Goal: Task Accomplishment & Management: Manage account settings

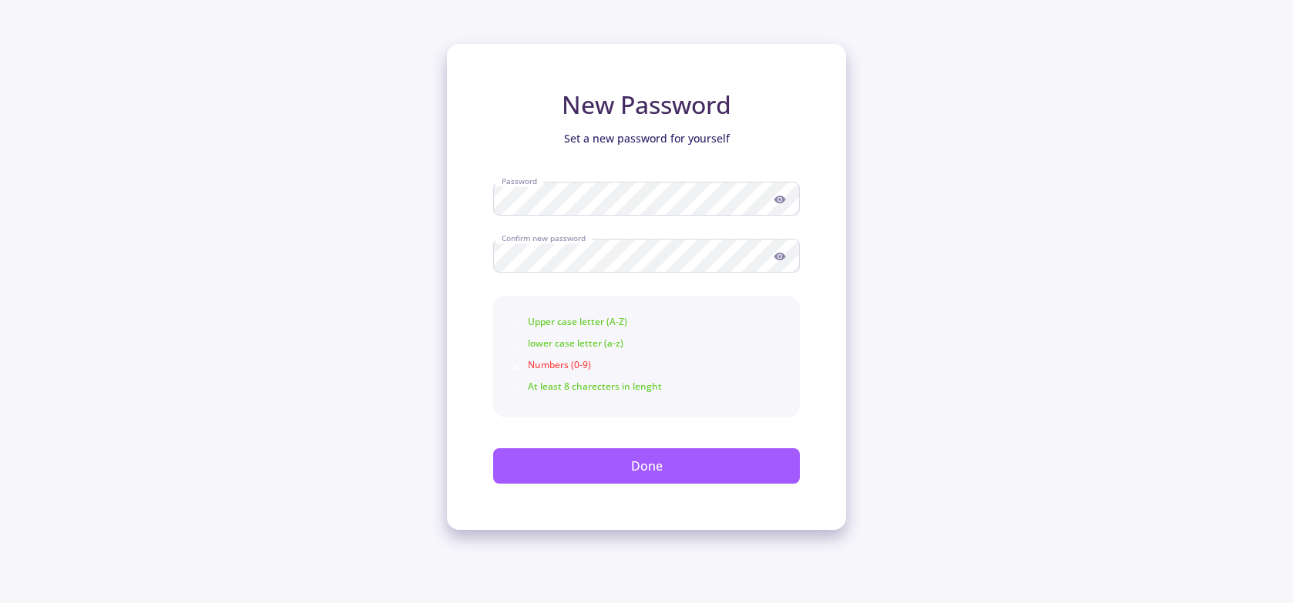
click at [776, 203] on icon at bounding box center [779, 199] width 12 height 12
click at [780, 257] on circle at bounding box center [779, 256] width 3 height 3
click at [811, 347] on div "New Password Set a new password for yourself Password Confirm new password Uppe…" at bounding box center [646, 287] width 399 height 486
click at [546, 367] on div "Numbers (0-9)" at bounding box center [646, 367] width 274 height 18
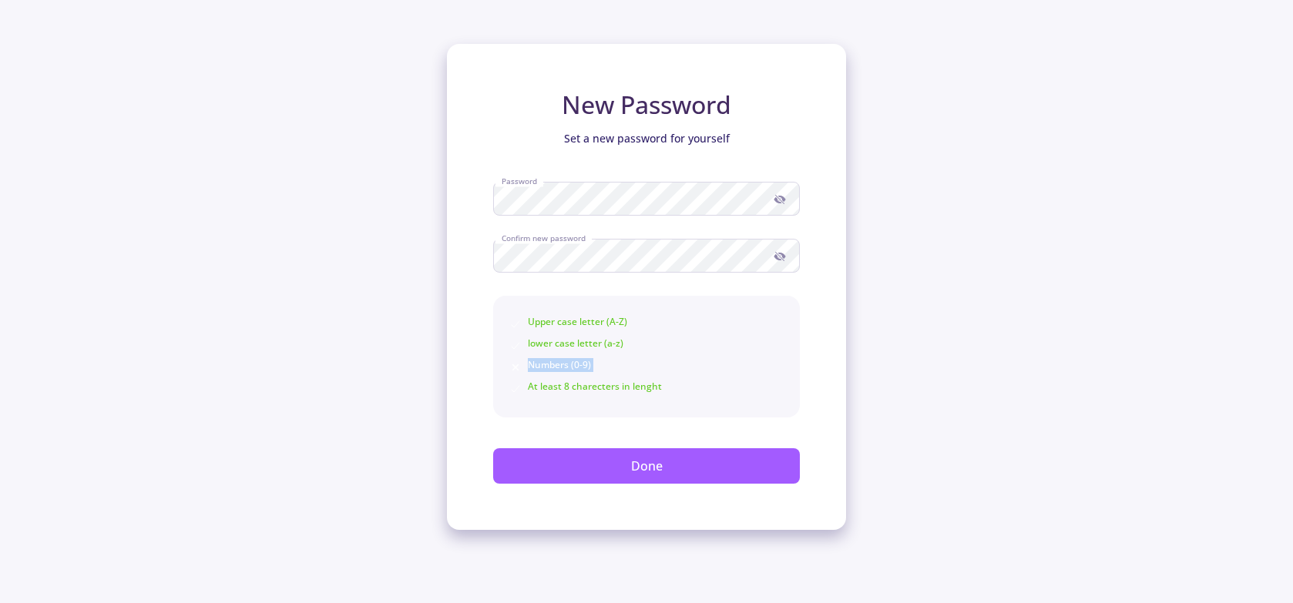
click at [546, 367] on div "Numbers (0-9)" at bounding box center [646, 367] width 274 height 18
click at [796, 380] on div "Upper case letter (A-Z) lower case letter (a-z) Numbers (0-9) At least 8 charec…" at bounding box center [646, 357] width 307 height 122
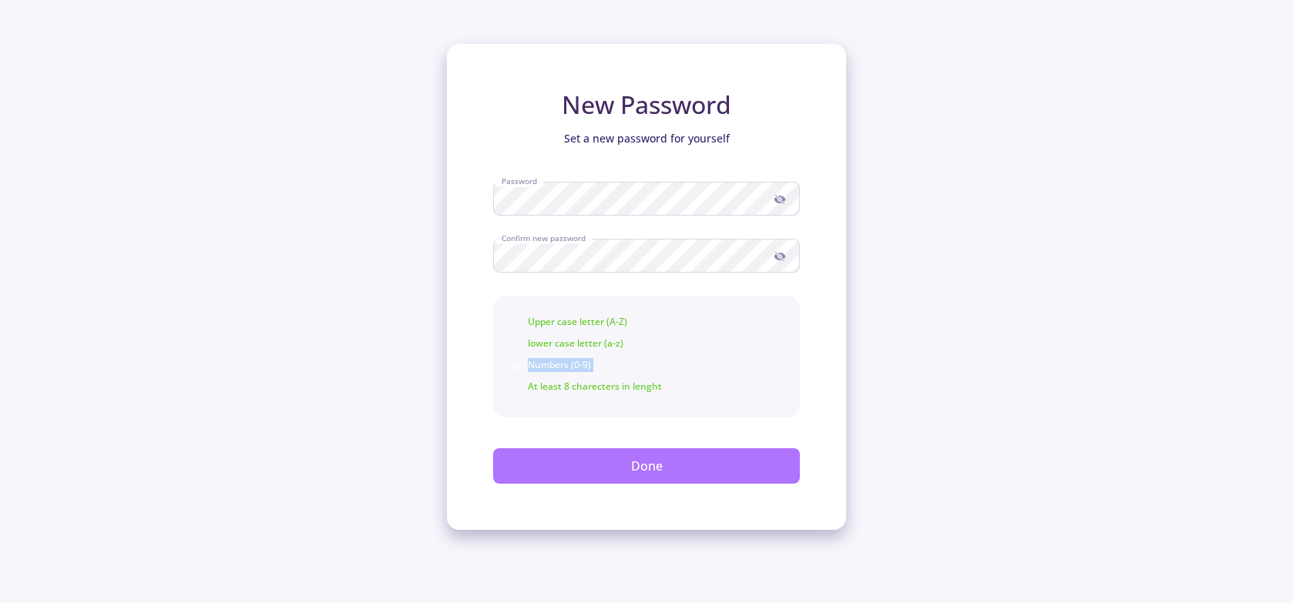
click at [682, 473] on button "Done" at bounding box center [646, 465] width 307 height 35
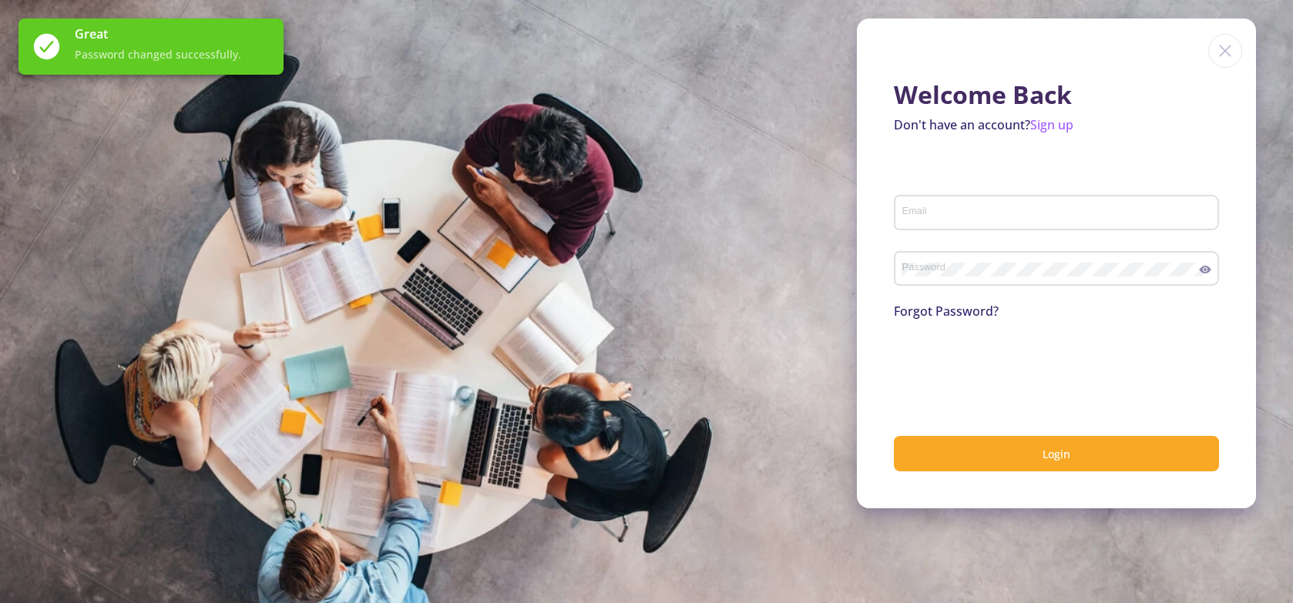
click at [958, 206] on div "Email" at bounding box center [1056, 209] width 310 height 40
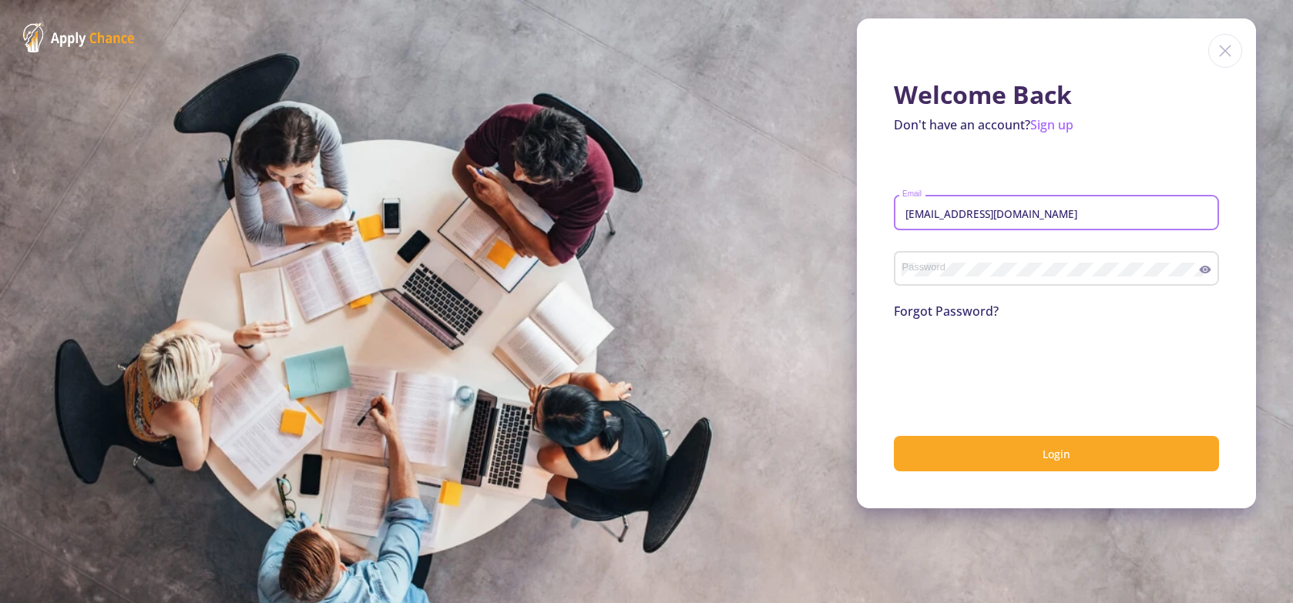
type input "[EMAIL_ADDRESS][DOMAIN_NAME]"
click at [1209, 271] on icon at bounding box center [1205, 270] width 12 height 8
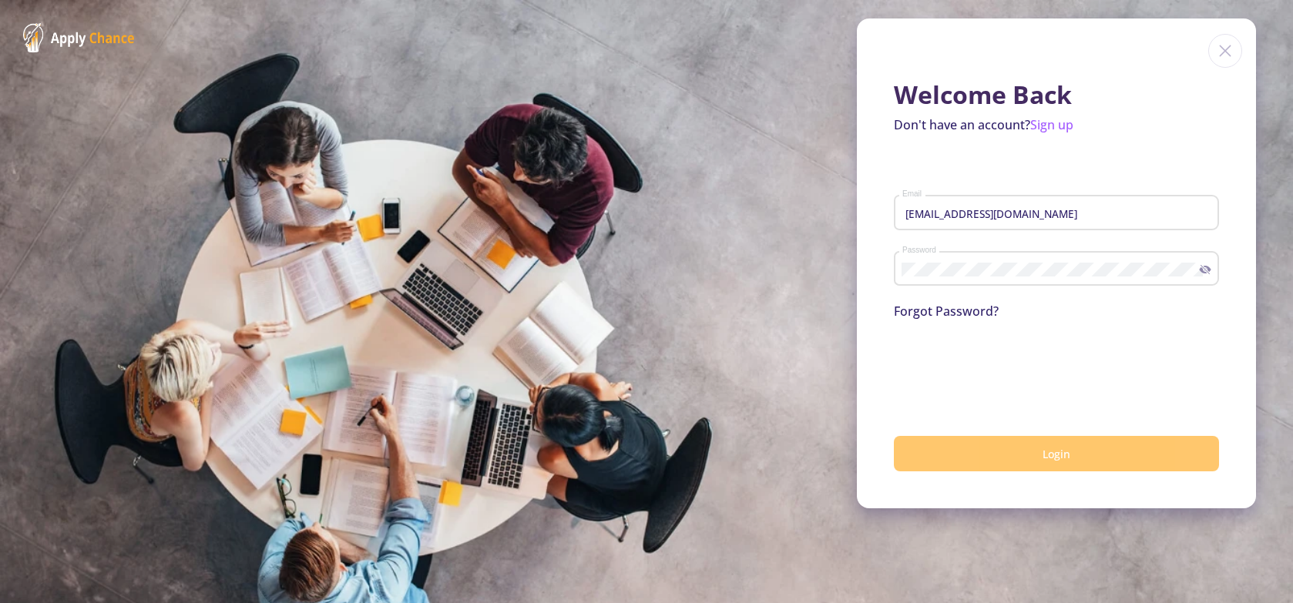
click at [1043, 444] on button "Login" at bounding box center [1056, 454] width 325 height 36
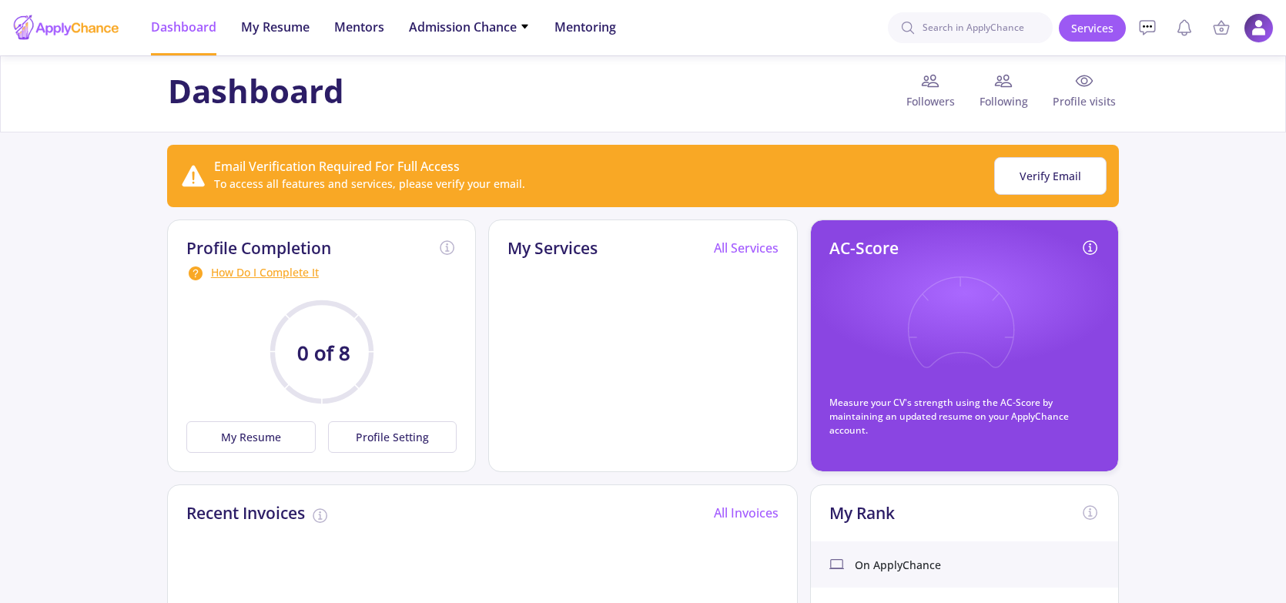
click at [1256, 26] on img at bounding box center [1259, 28] width 30 height 30
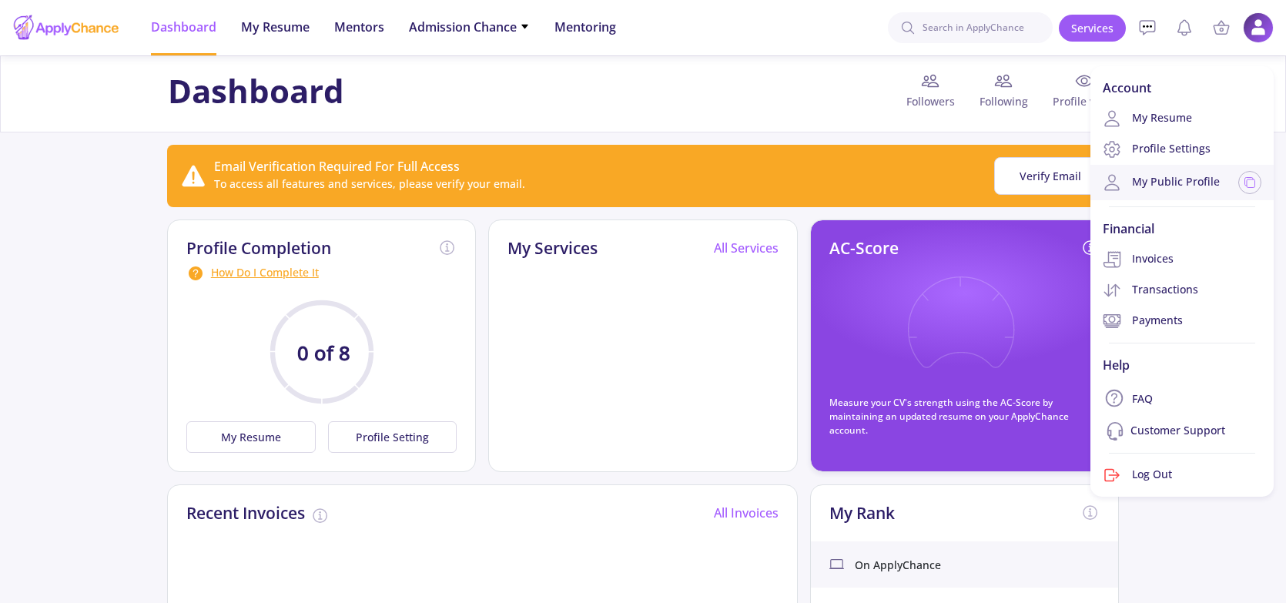
click at [1141, 173] on link "My Public Profile" at bounding box center [1161, 182] width 117 height 18
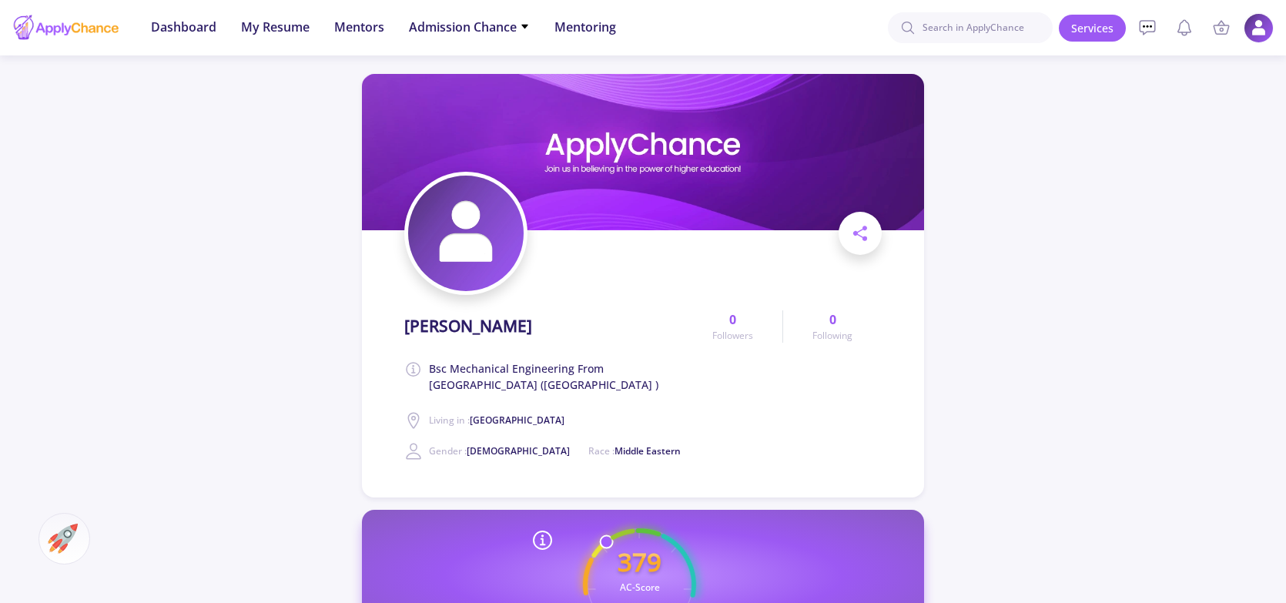
click at [1252, 22] on img at bounding box center [1259, 28] width 30 height 30
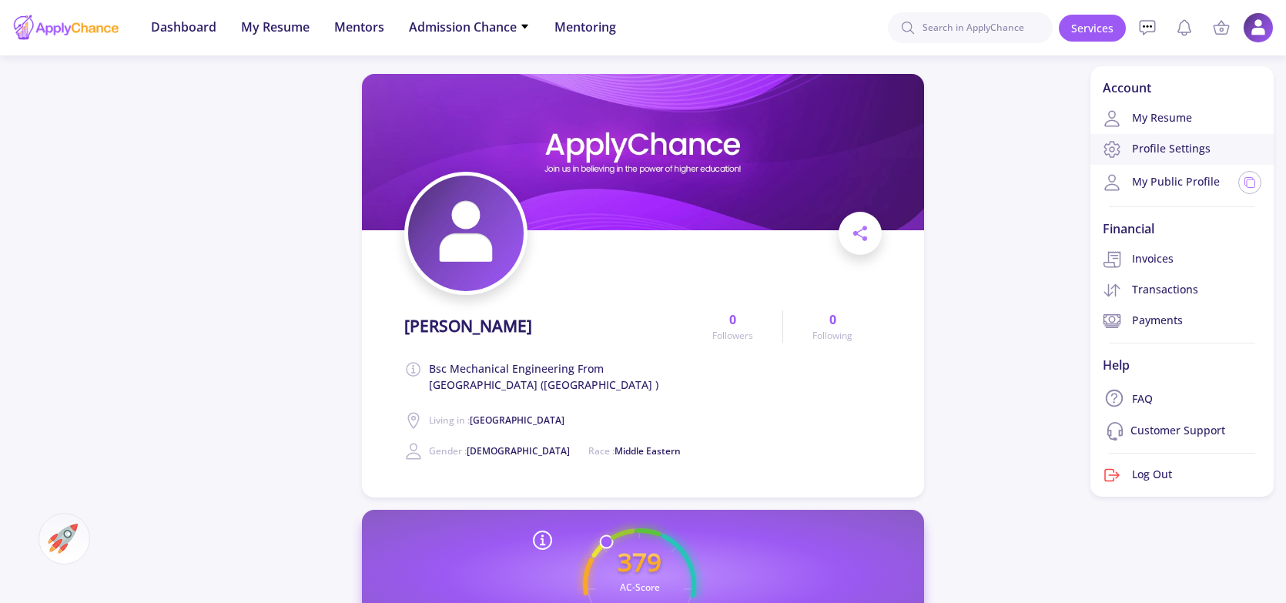
click at [1189, 150] on link "Profile Settings" at bounding box center [1182, 149] width 183 height 31
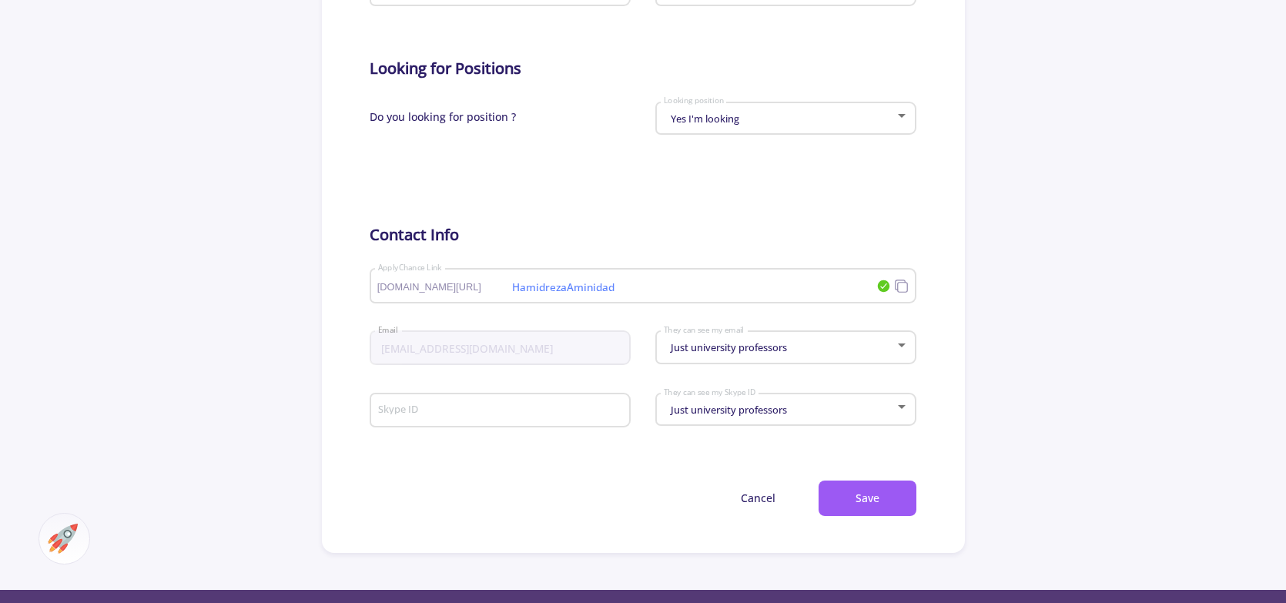
scroll to position [693, 0]
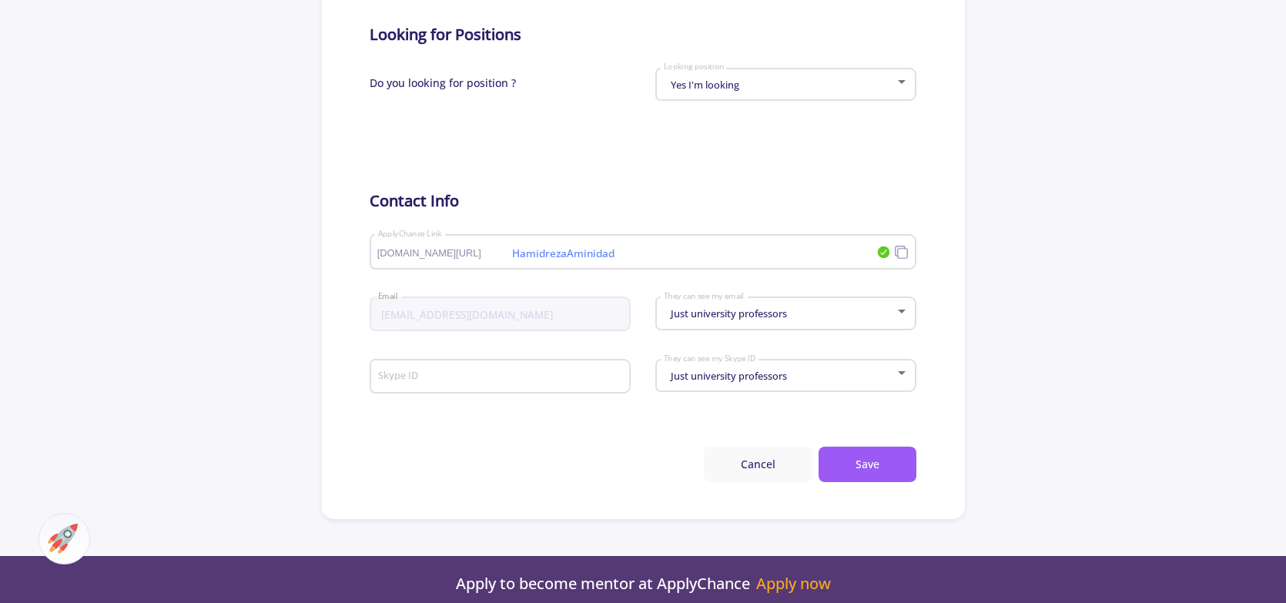
click at [757, 467] on button "Cancel" at bounding box center [758, 465] width 109 height 36
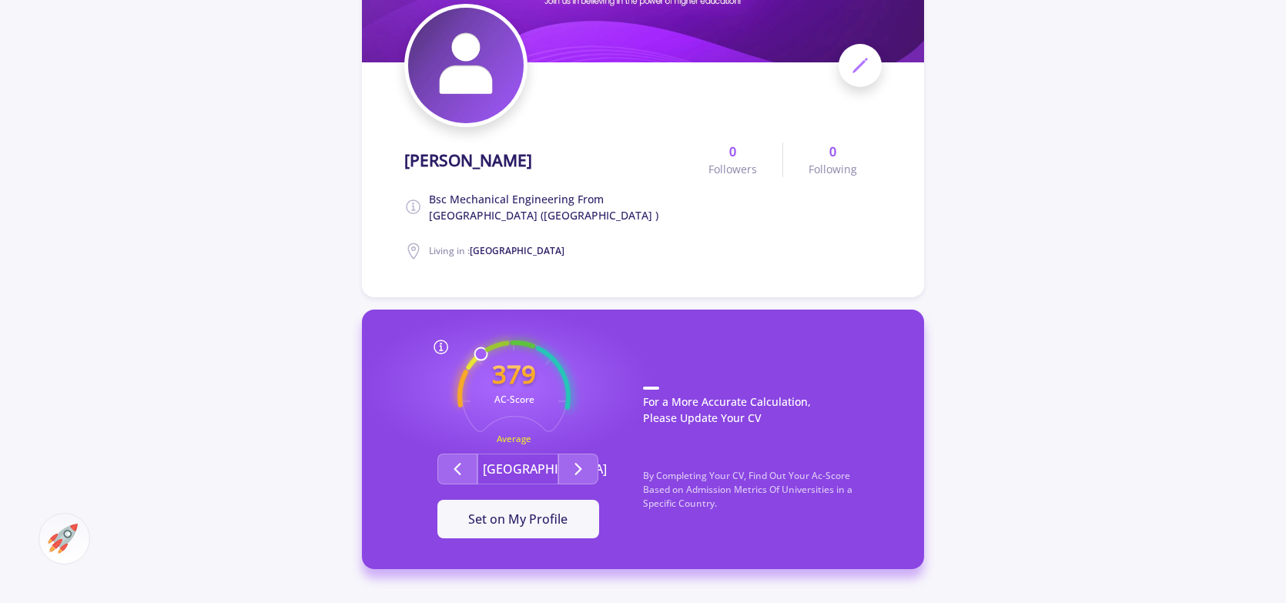
scroll to position [77, 0]
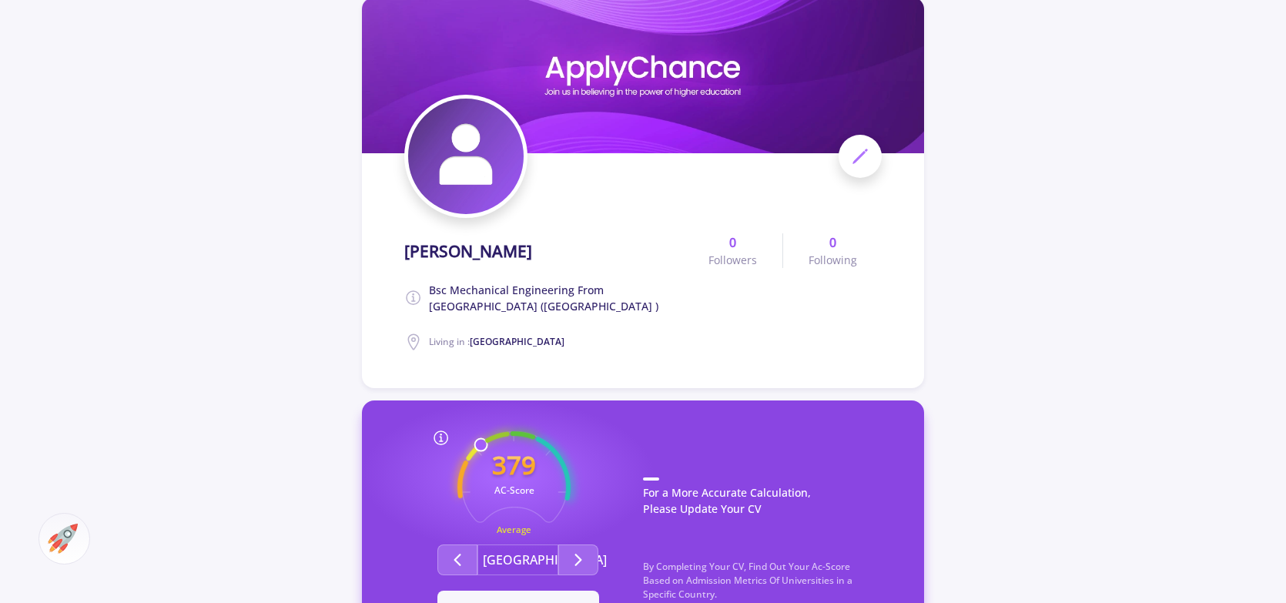
click at [874, 149] on span at bounding box center [860, 156] width 43 height 43
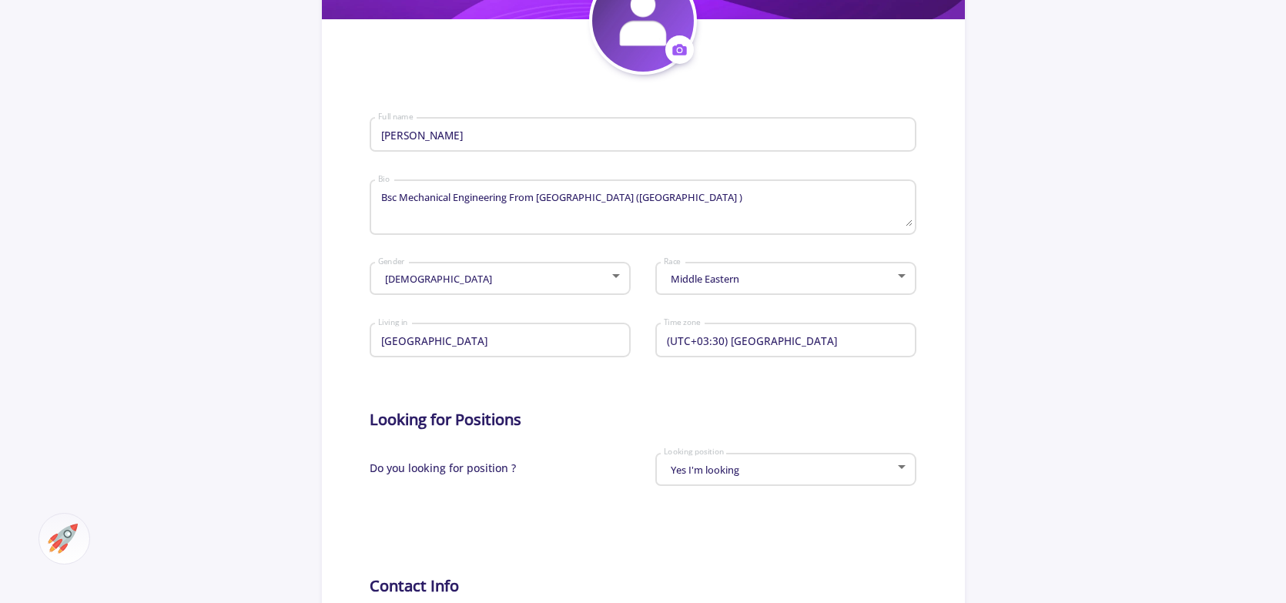
scroll to position [462, 0]
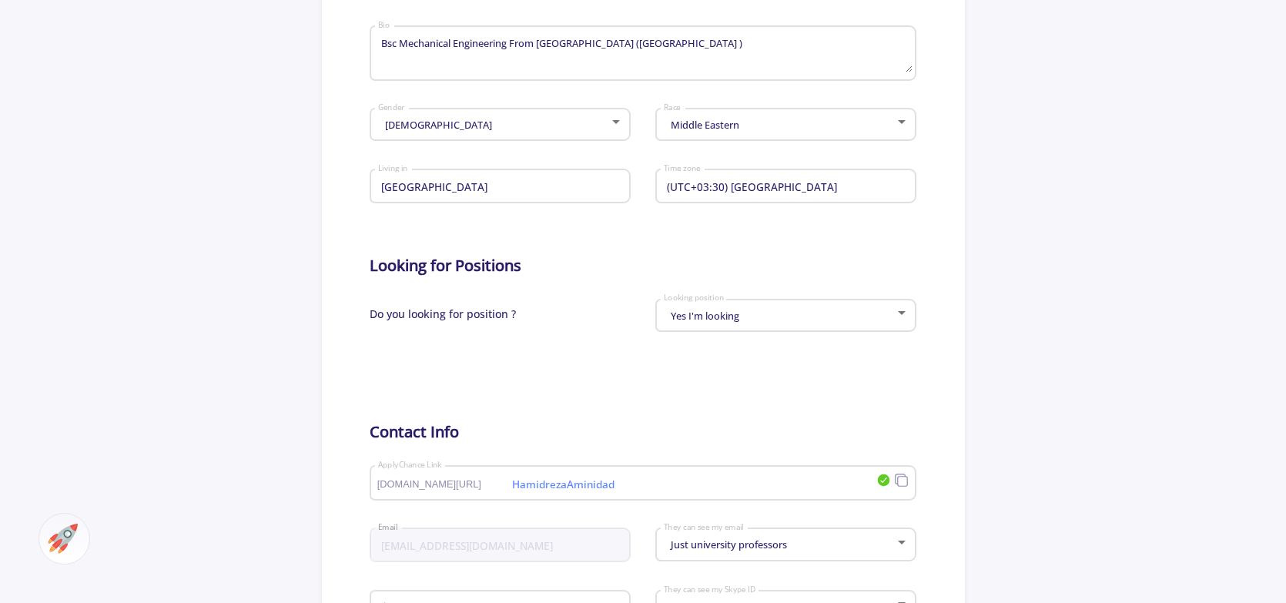
click at [773, 311] on div "Yes I'm looking Looking position" at bounding box center [786, 312] width 246 height 39
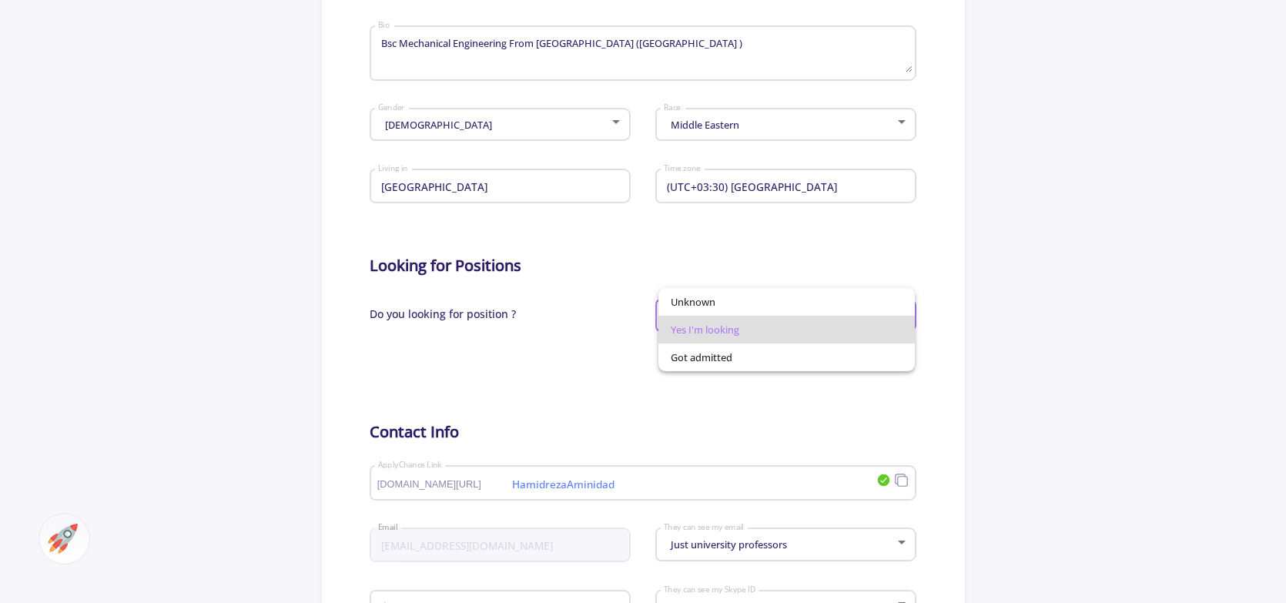
click at [537, 337] on div at bounding box center [643, 301] width 1286 height 603
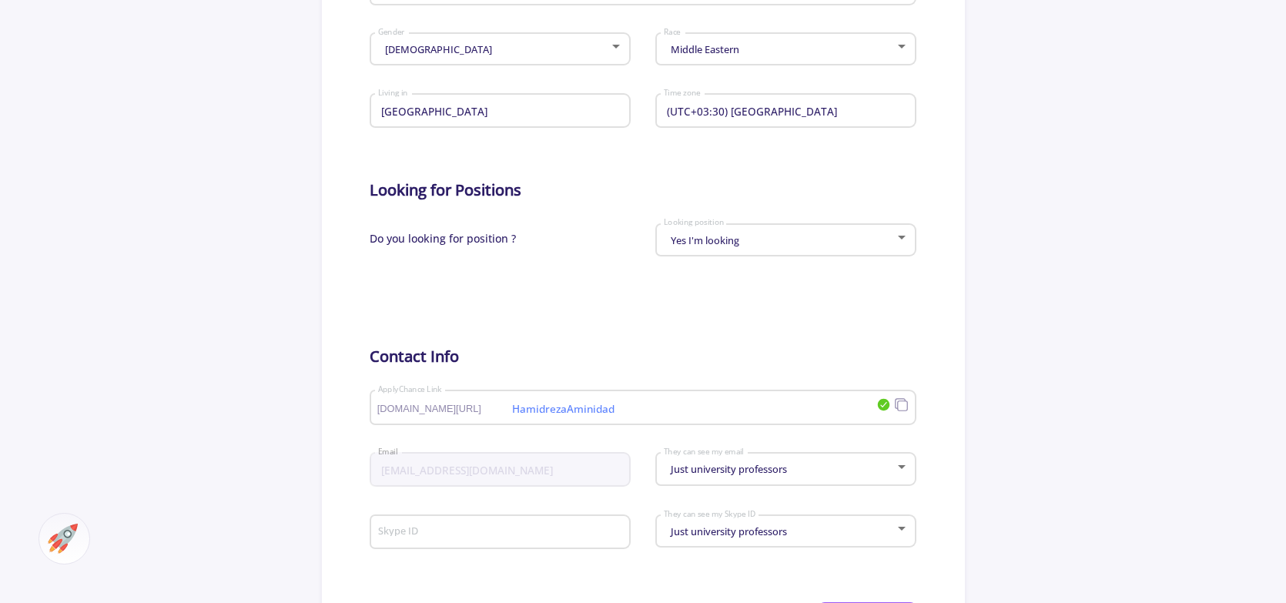
scroll to position [847, 0]
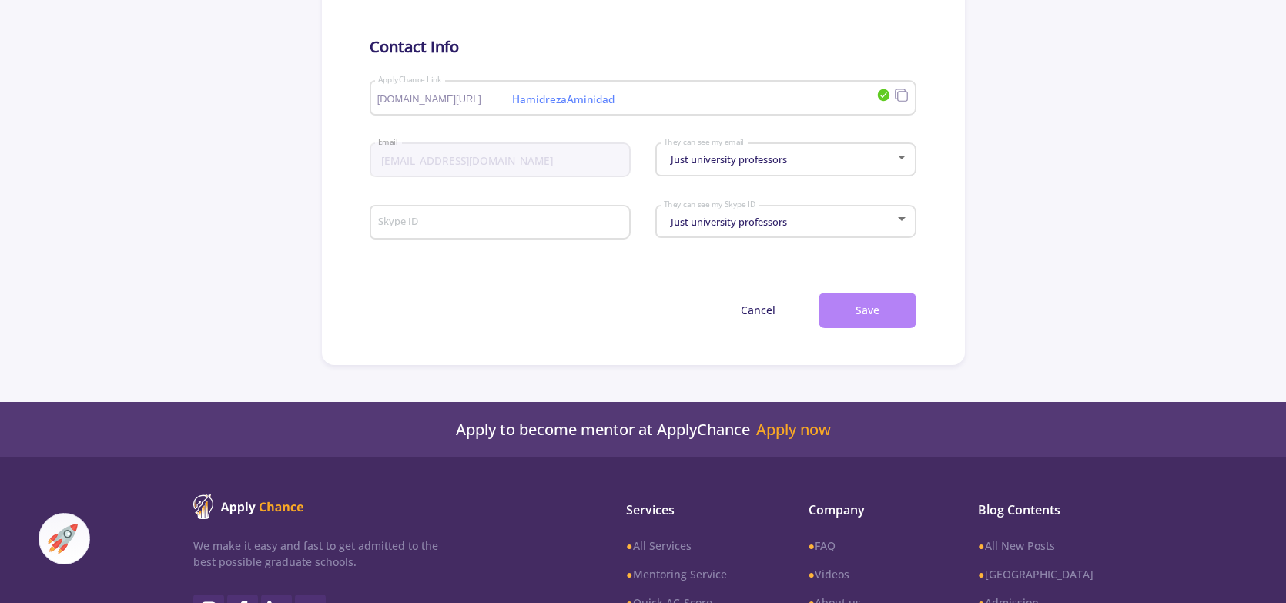
click at [899, 312] on button "Save" at bounding box center [868, 311] width 98 height 36
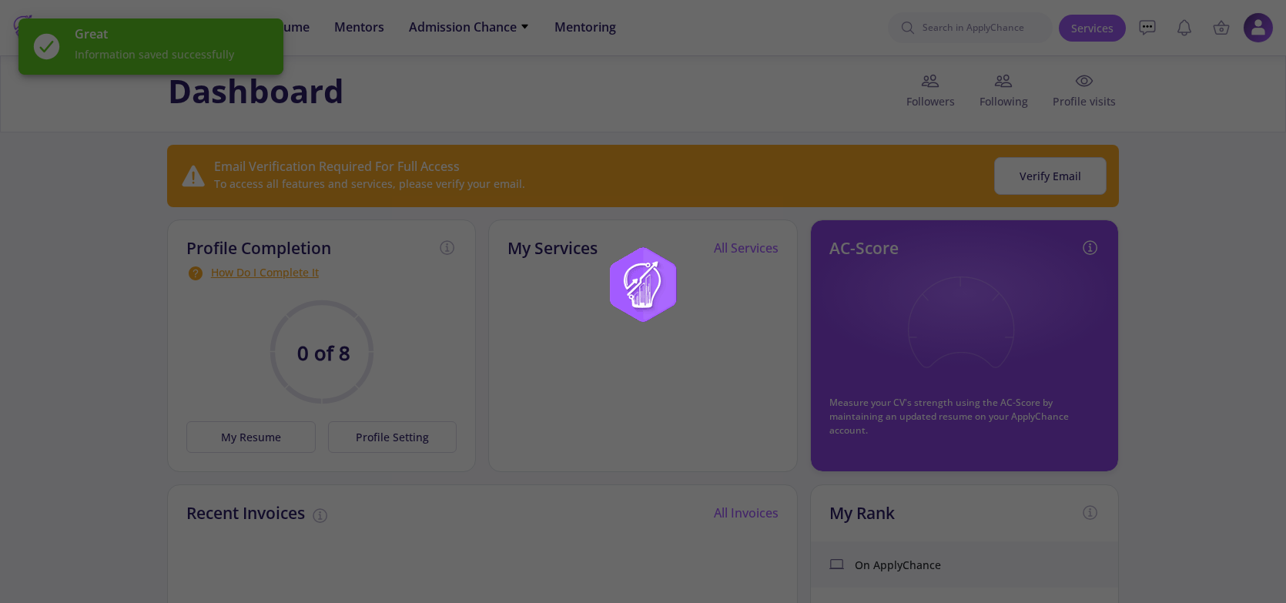
click at [740, 294] on div at bounding box center [643, 301] width 1286 height 603
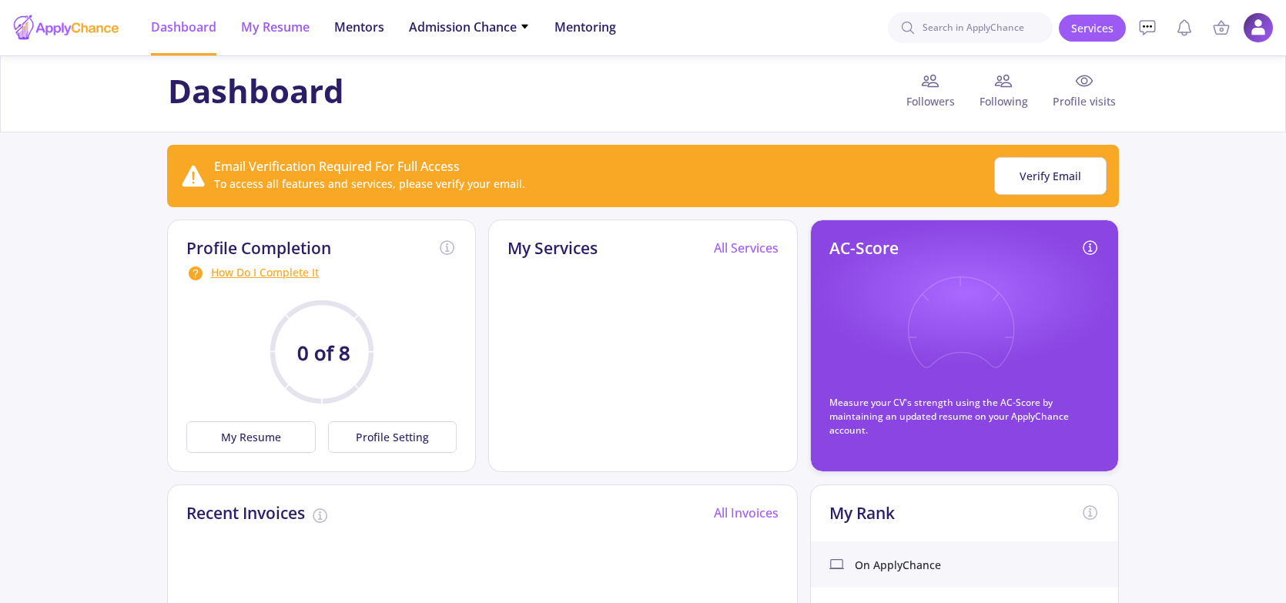
click at [258, 32] on span "My Resume" at bounding box center [275, 27] width 69 height 18
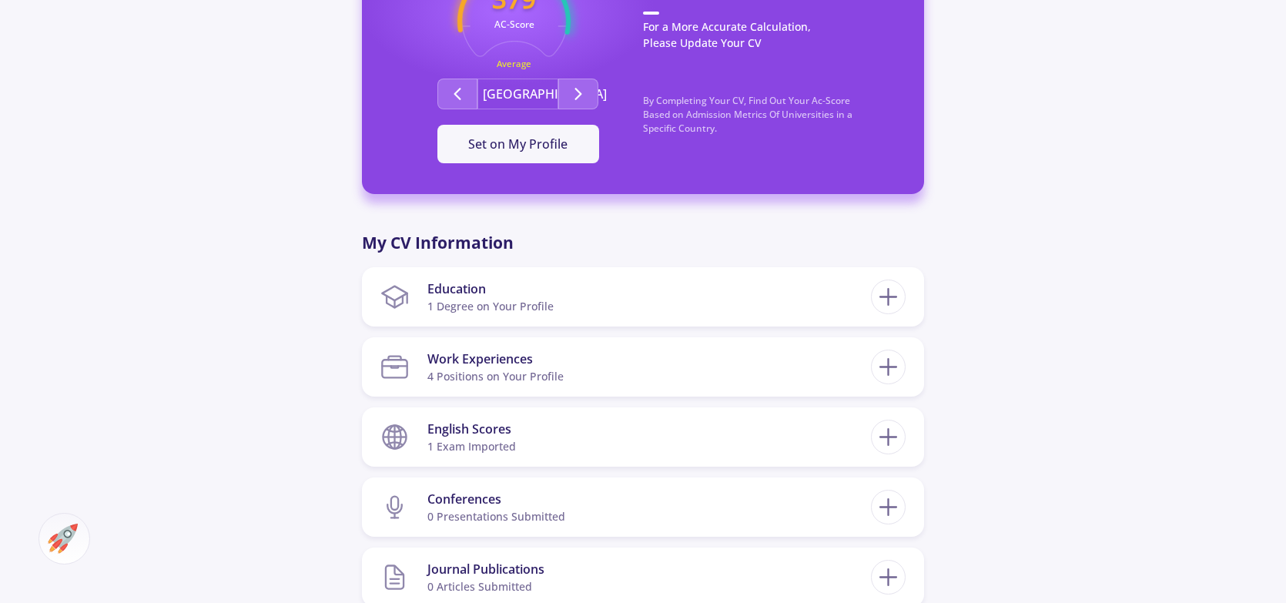
scroll to position [693, 0]
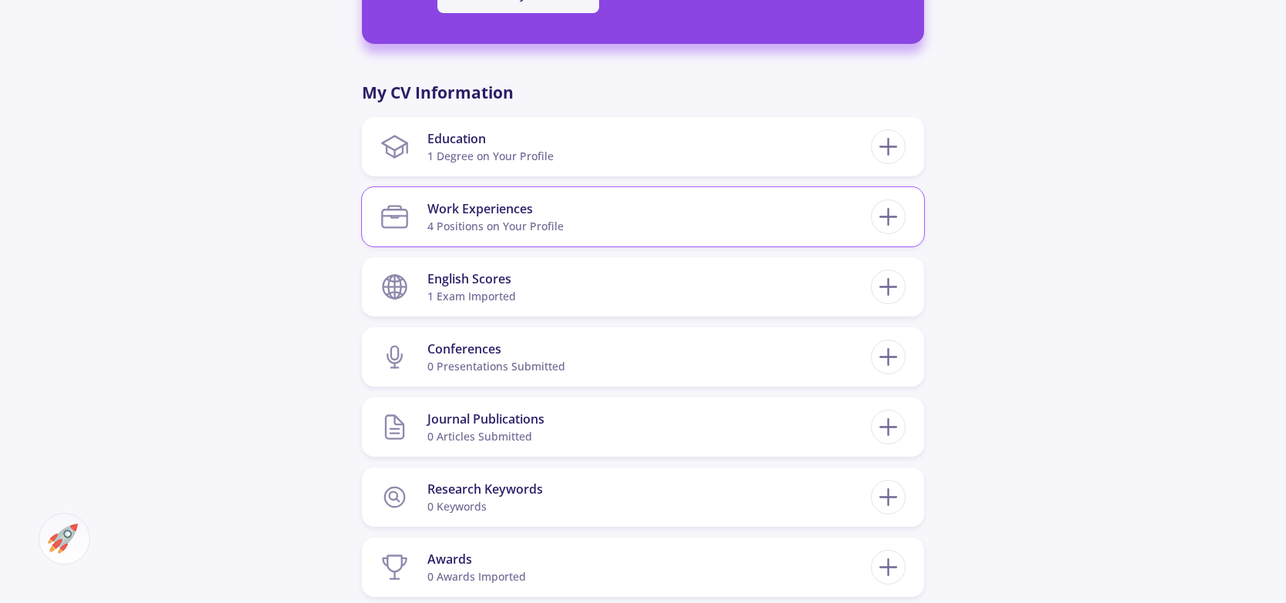
click at [734, 207] on section "Work Experiences 4 Positions on Your Profile" at bounding box center [626, 216] width 491 height 47
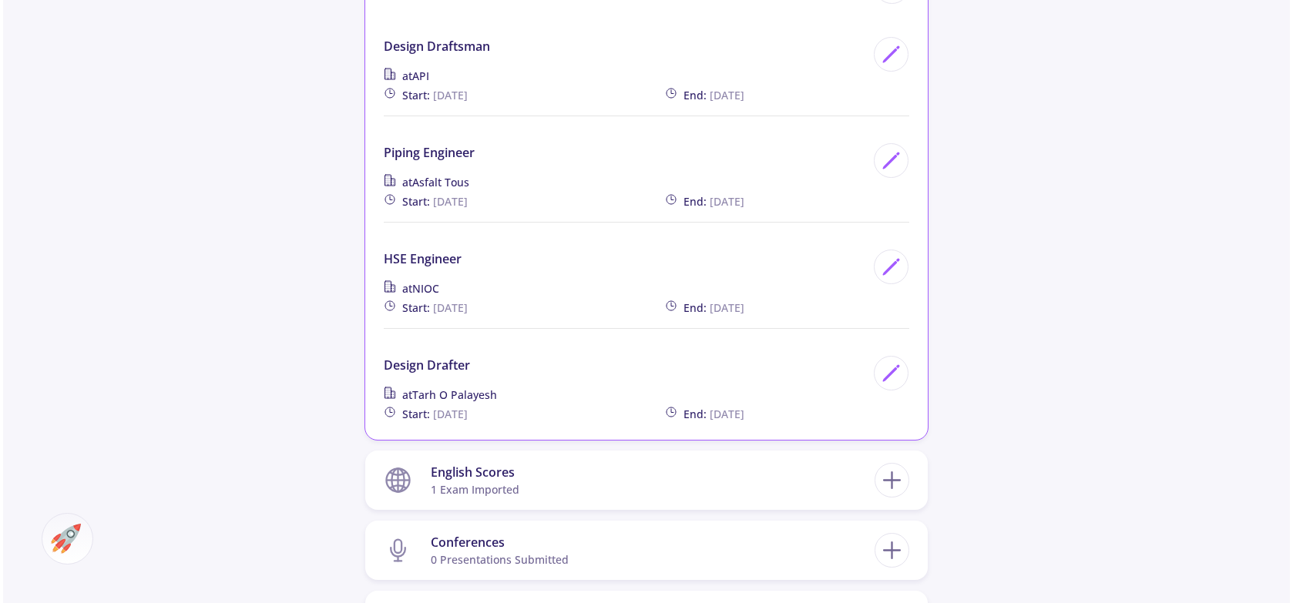
scroll to position [924, 0]
click at [877, 263] on icon at bounding box center [887, 266] width 21 height 21
type input "HSE Engineer"
type input "NIOC"
type input "6/9/2021"
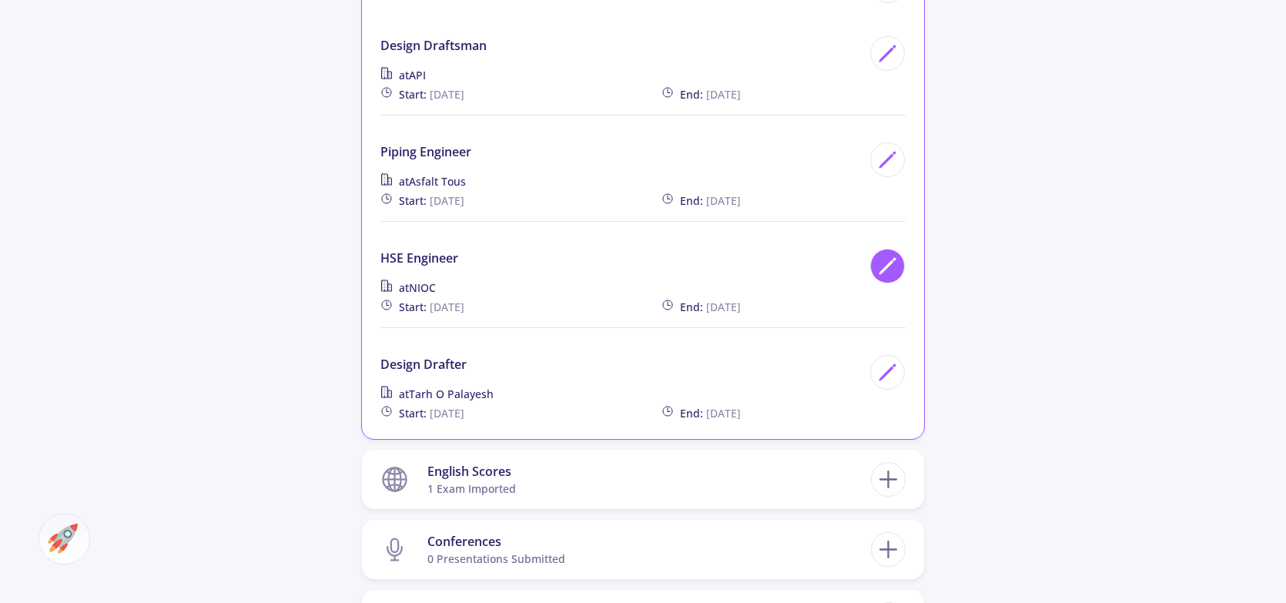
type input "9/12/2021"
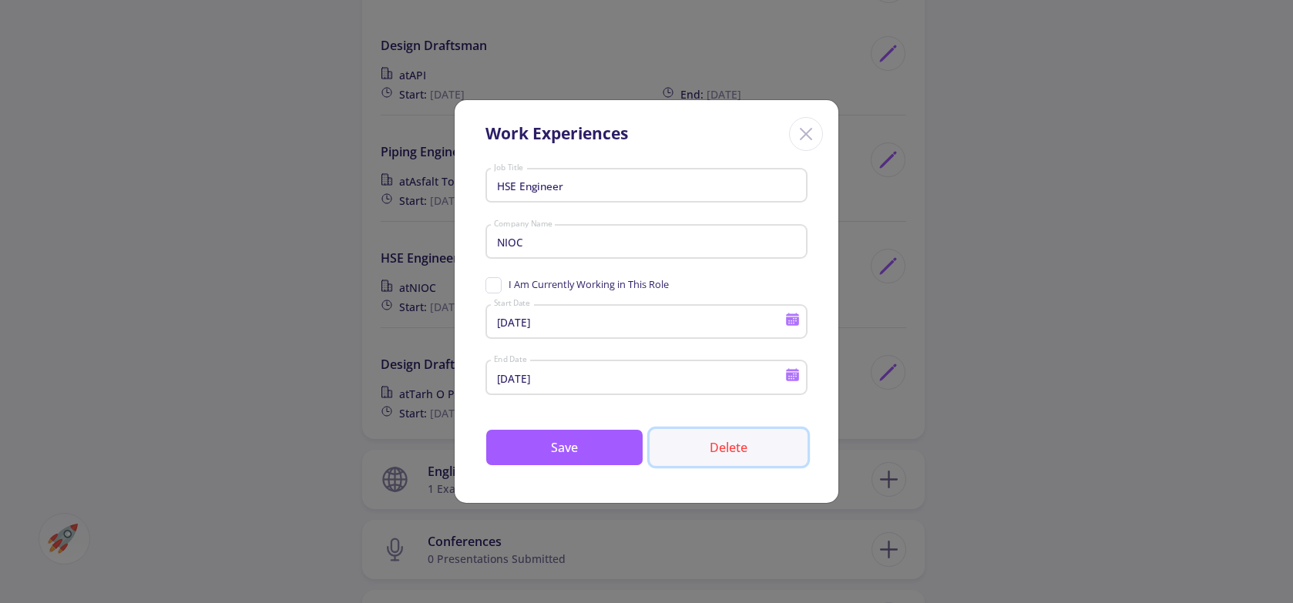
click at [736, 461] on button "Delete" at bounding box center [728, 447] width 158 height 37
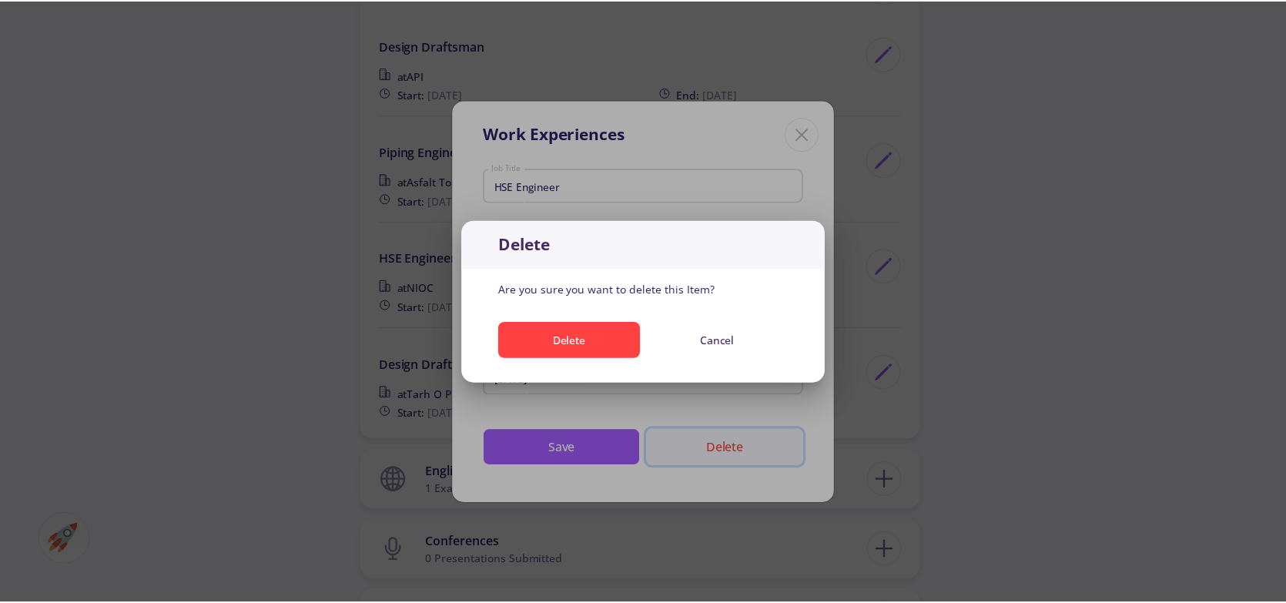
scroll to position [0, 0]
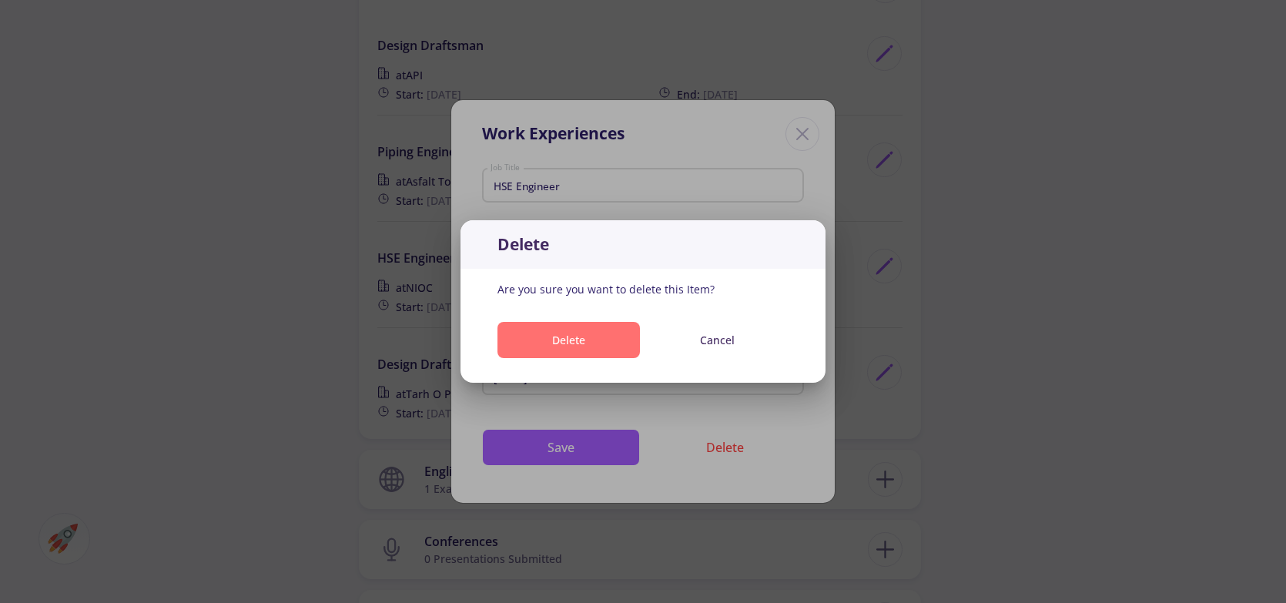
click at [564, 340] on button "Delete" at bounding box center [569, 340] width 143 height 36
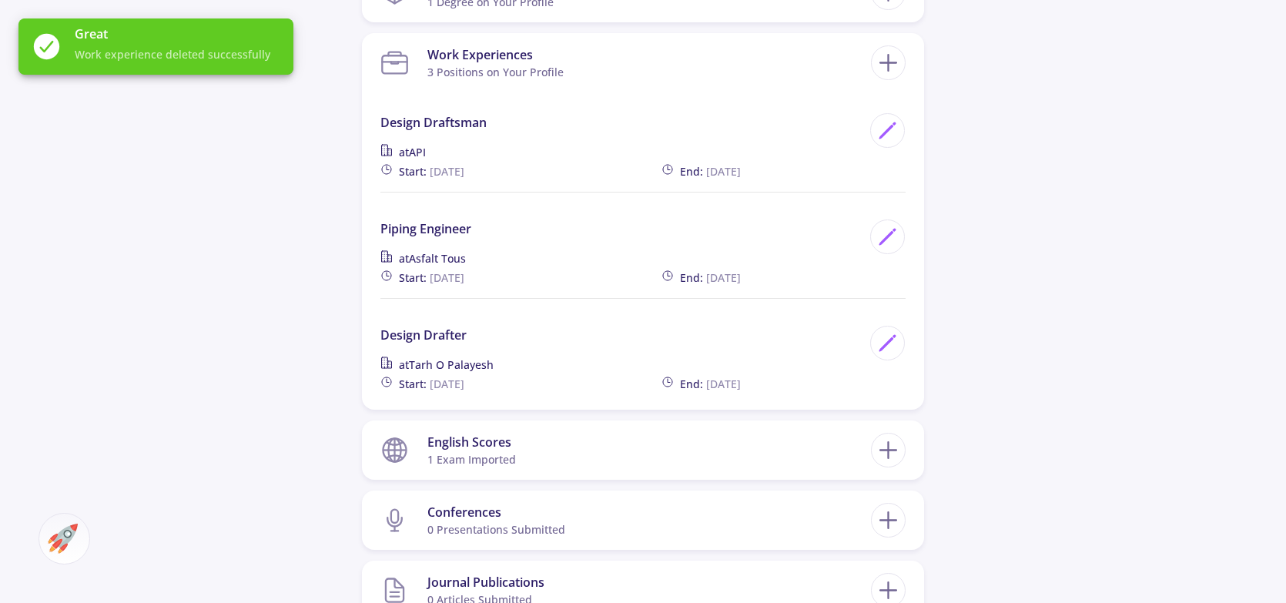
scroll to position [847, 0]
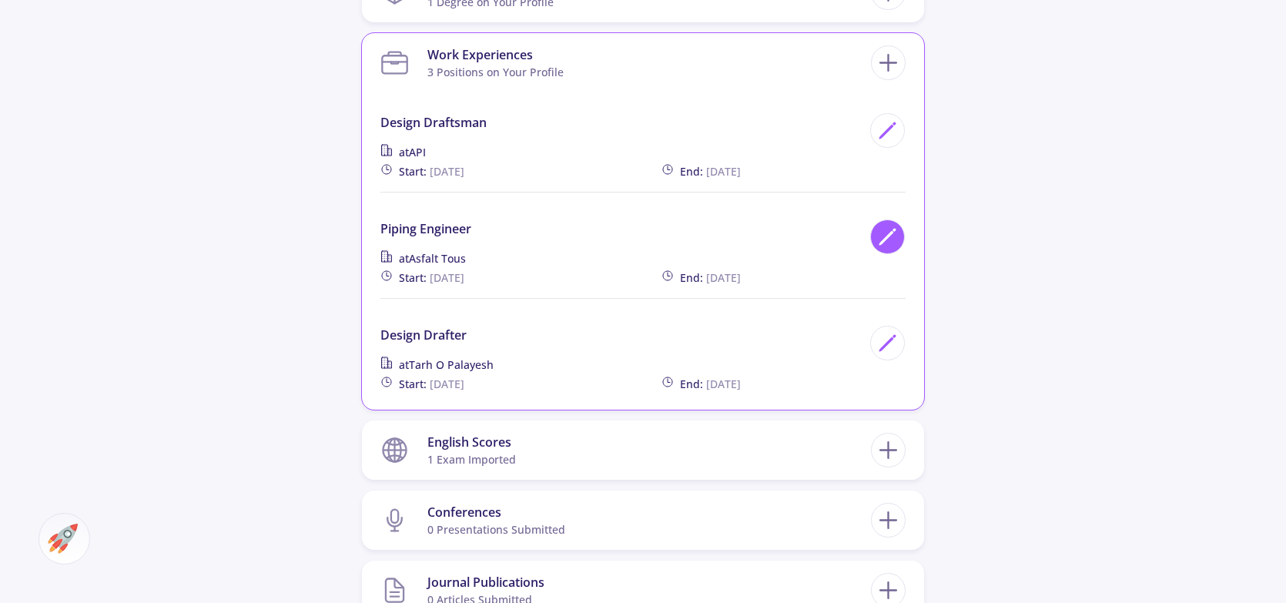
click at [872, 241] on div at bounding box center [887, 237] width 35 height 35
type input "Piping Engineer"
type input "Asfalt Tous"
type input "7/5/2018"
type input "9/15/2020"
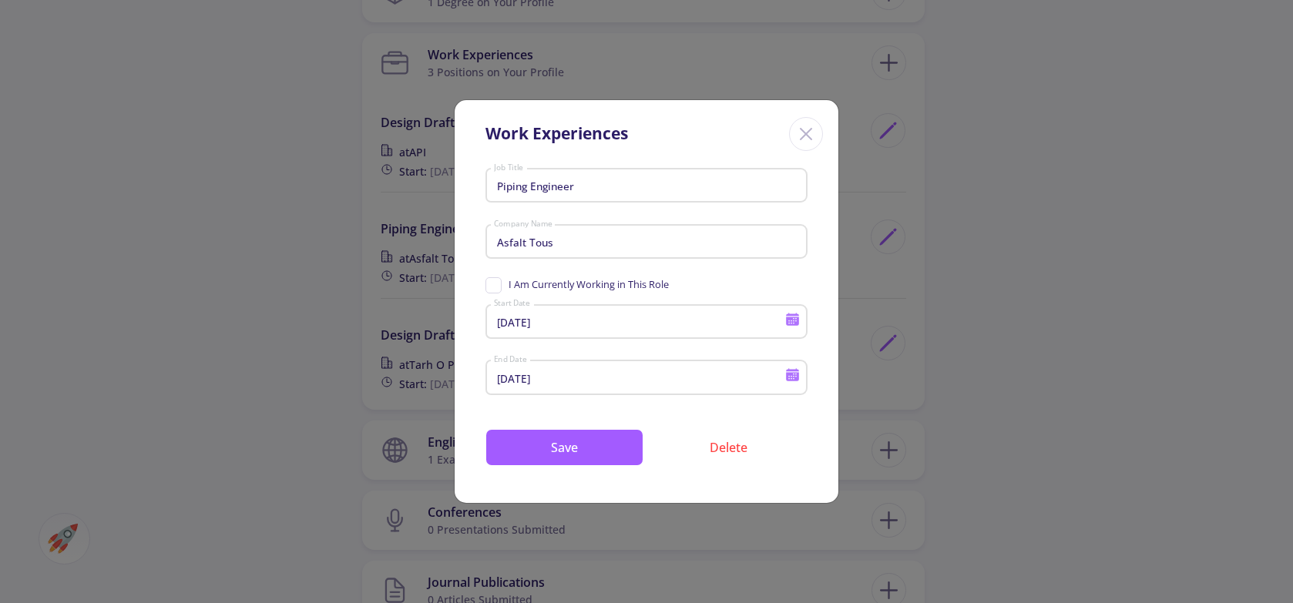
click at [790, 314] on icon at bounding box center [792, 319] width 15 height 15
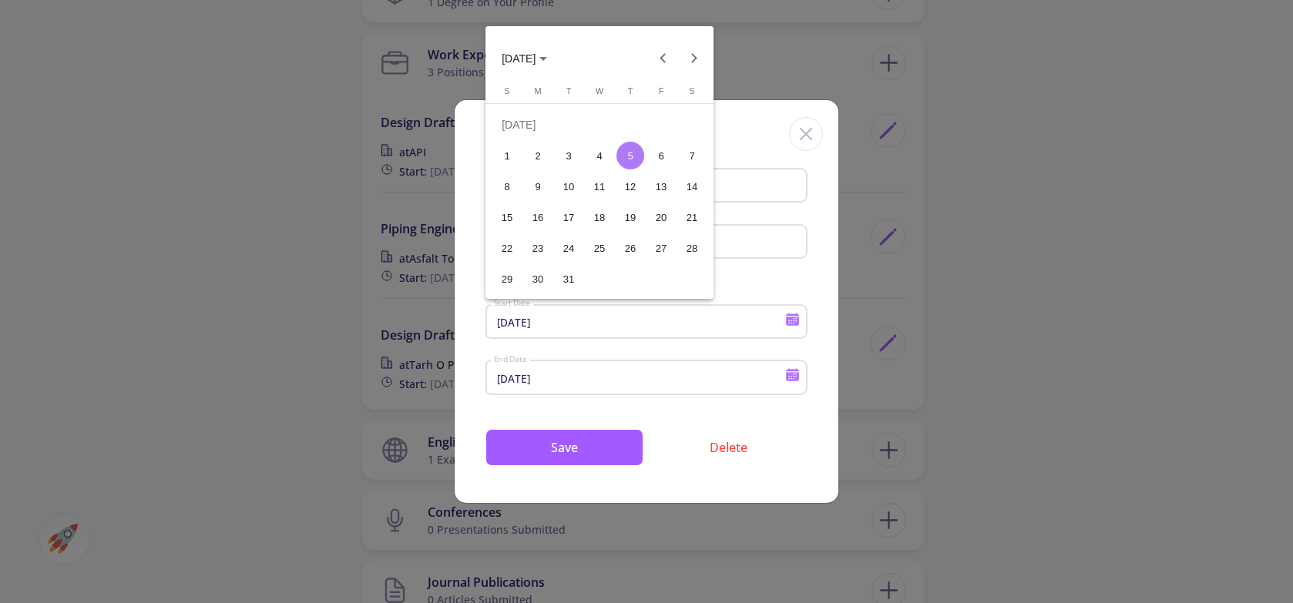
click at [547, 60] on span "JUL 2018" at bounding box center [523, 58] width 45 height 12
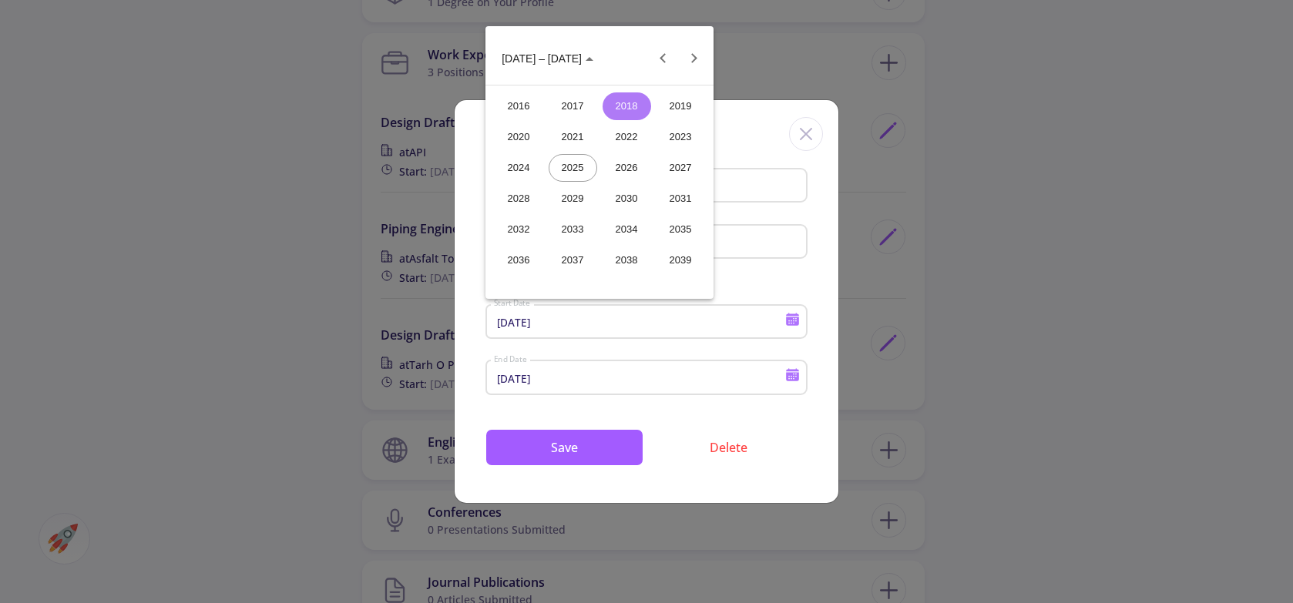
click at [629, 104] on div "2018" at bounding box center [626, 106] width 49 height 28
click at [525, 195] on div "SEP" at bounding box center [519, 199] width 49 height 28
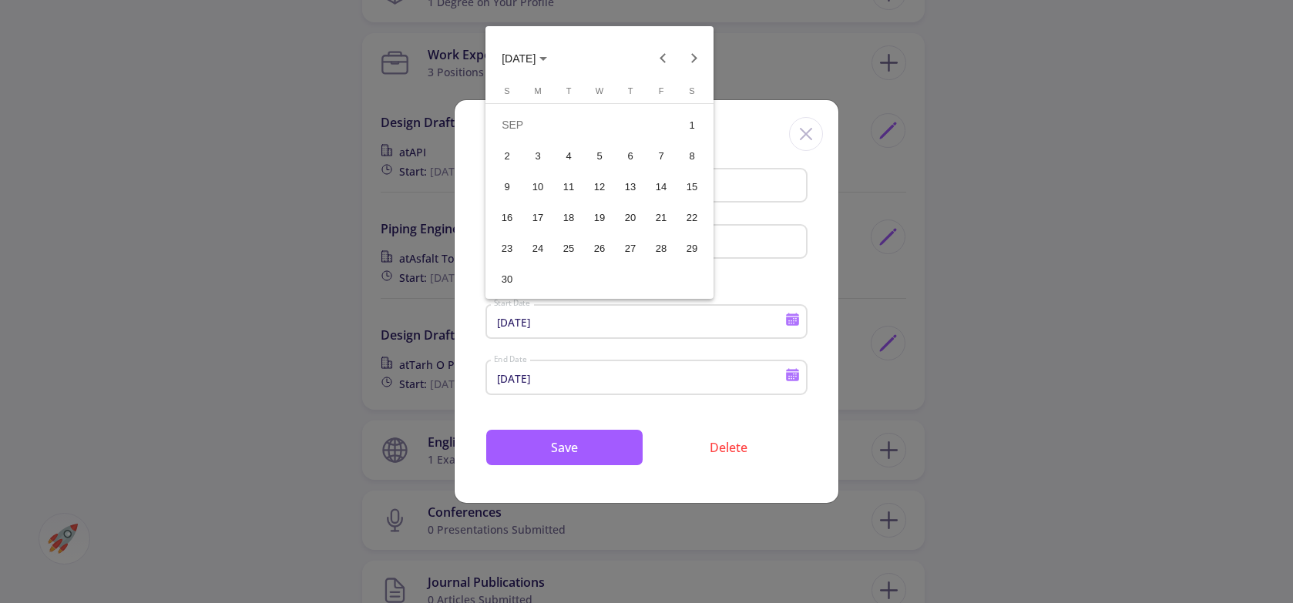
click at [547, 241] on div "24" at bounding box center [538, 248] width 28 height 28
type input "9/24/2018"
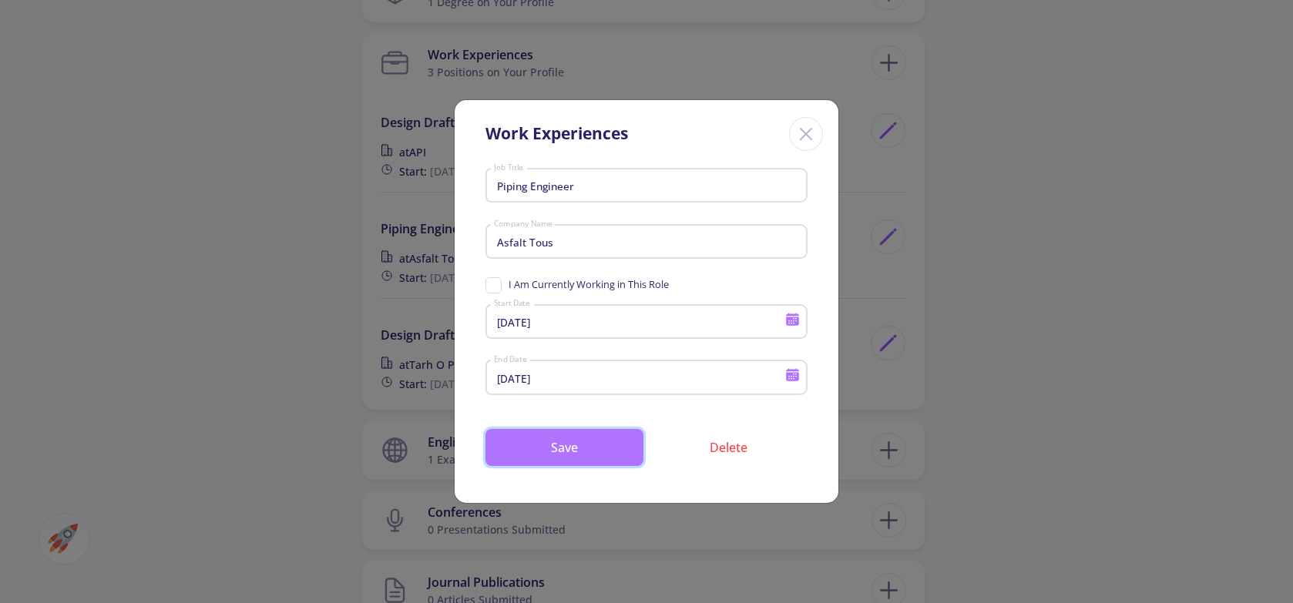
click at [610, 441] on button "Save" at bounding box center [564, 447] width 158 height 37
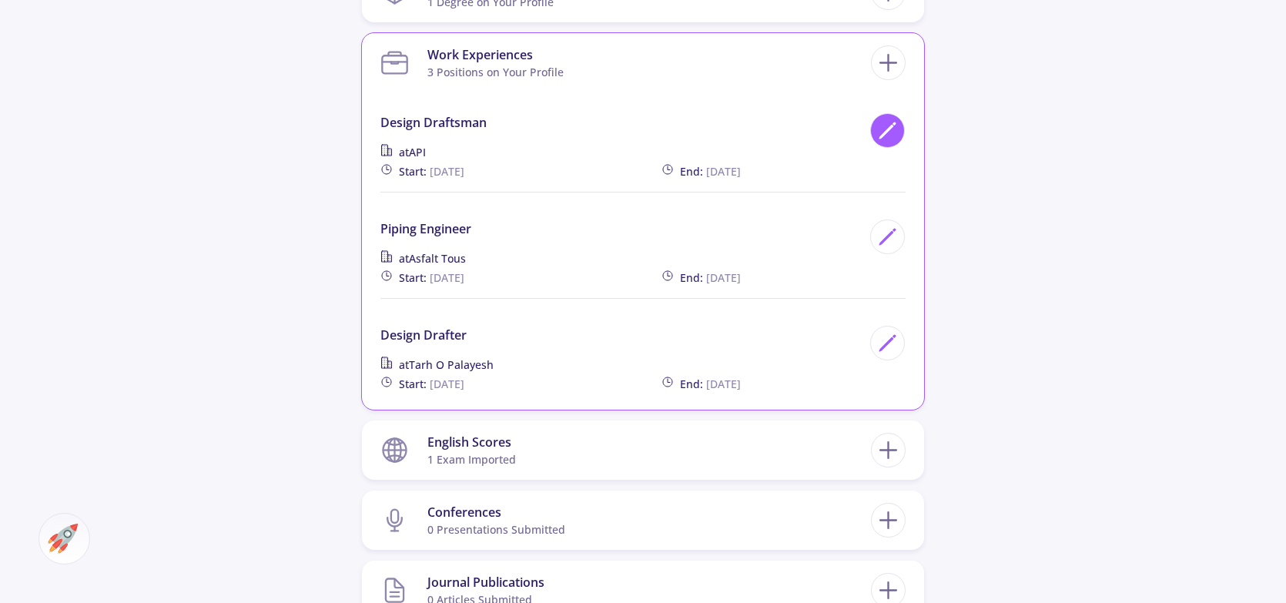
click at [886, 139] on icon at bounding box center [887, 130] width 21 height 21
type input "Design Draftsman"
type input "API"
type input "6/7/2017"
type input "9/11/2017"
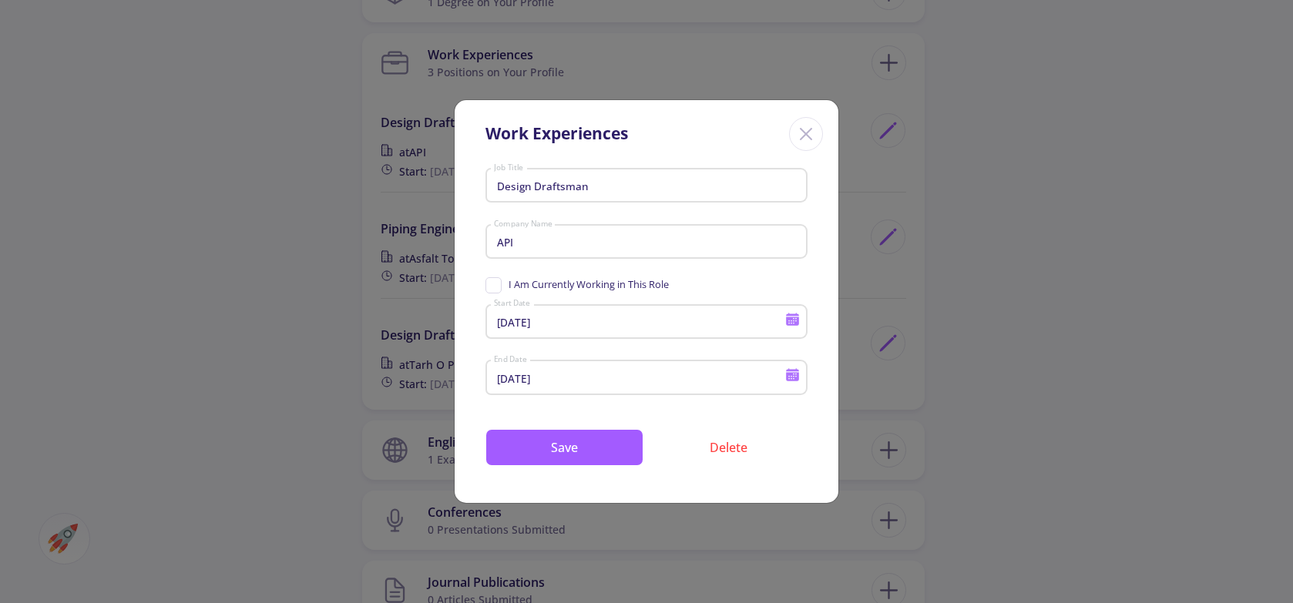
click at [788, 321] on icon at bounding box center [792, 321] width 13 height 8
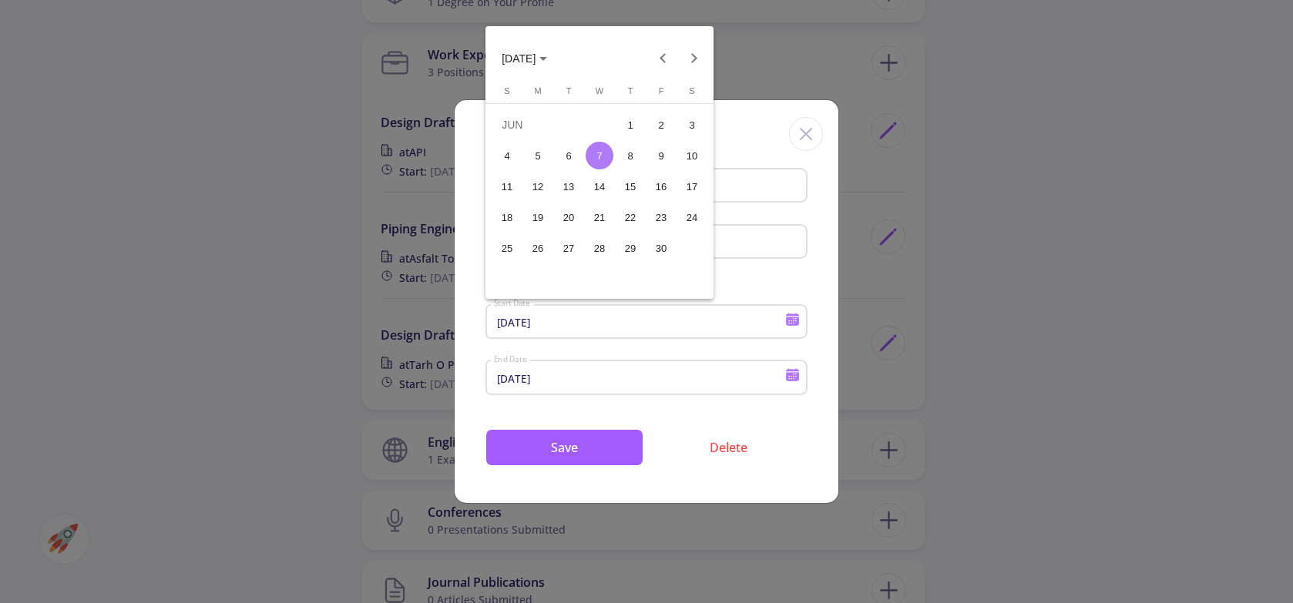
click at [529, 56] on span "JUN 2017" at bounding box center [518, 58] width 34 height 12
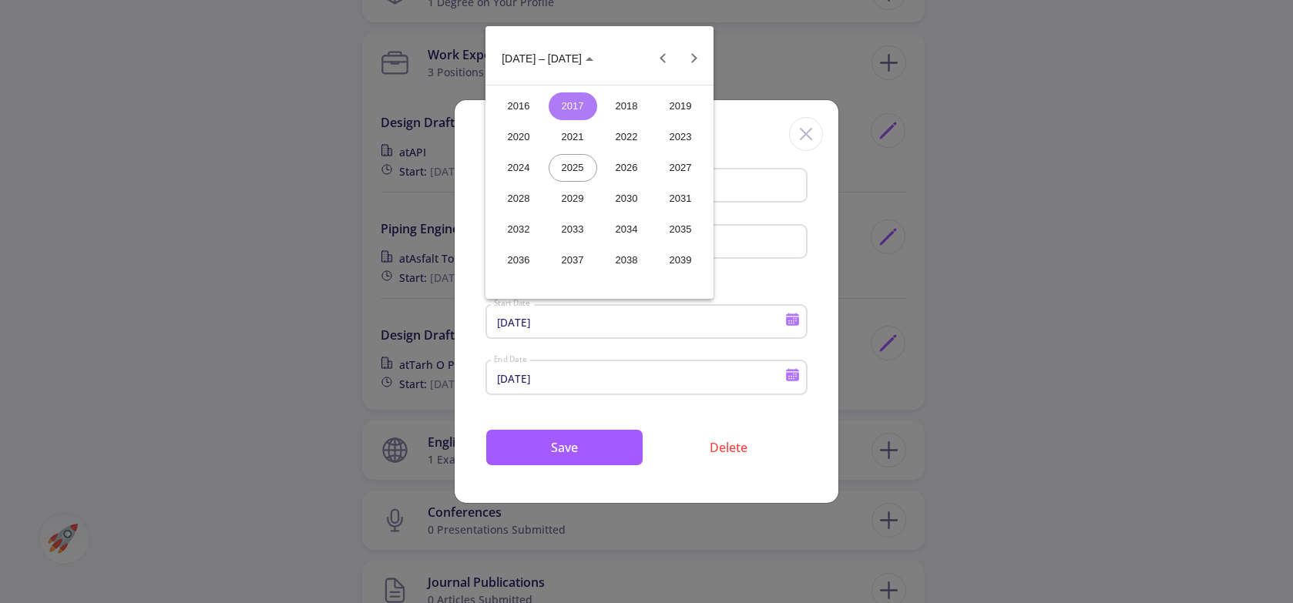
click at [636, 109] on div "2018" at bounding box center [626, 106] width 49 height 28
click at [679, 156] on div "AUG" at bounding box center [680, 168] width 49 height 28
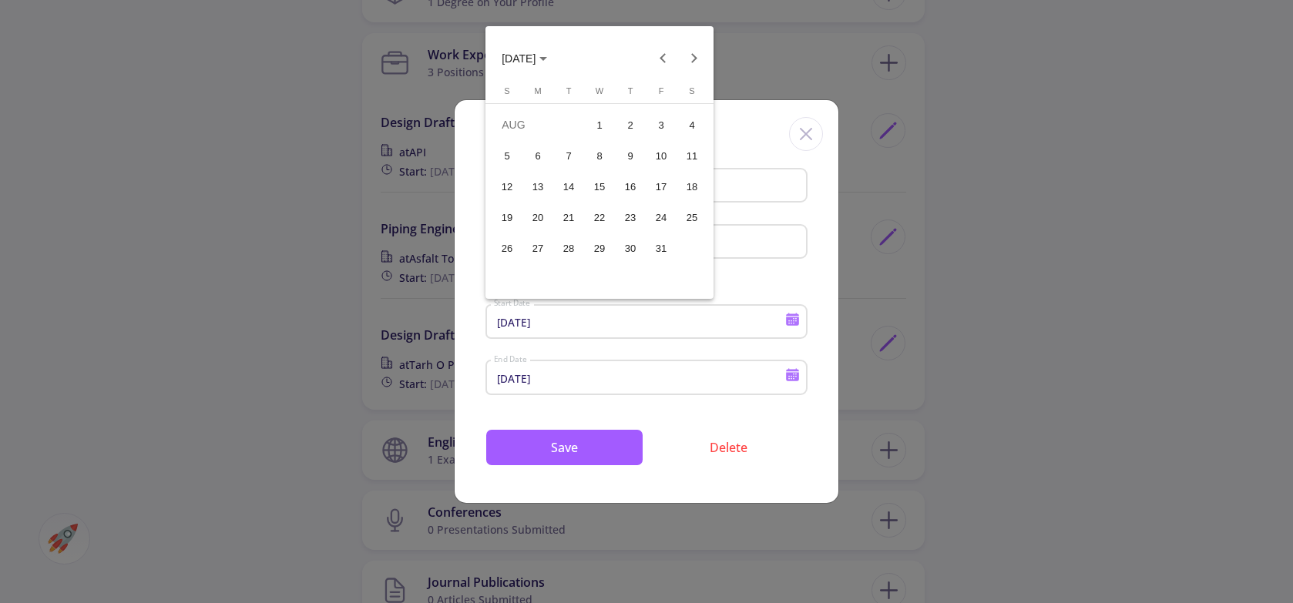
click at [540, 152] on div "6" at bounding box center [538, 156] width 28 height 28
type input "8/6/2018"
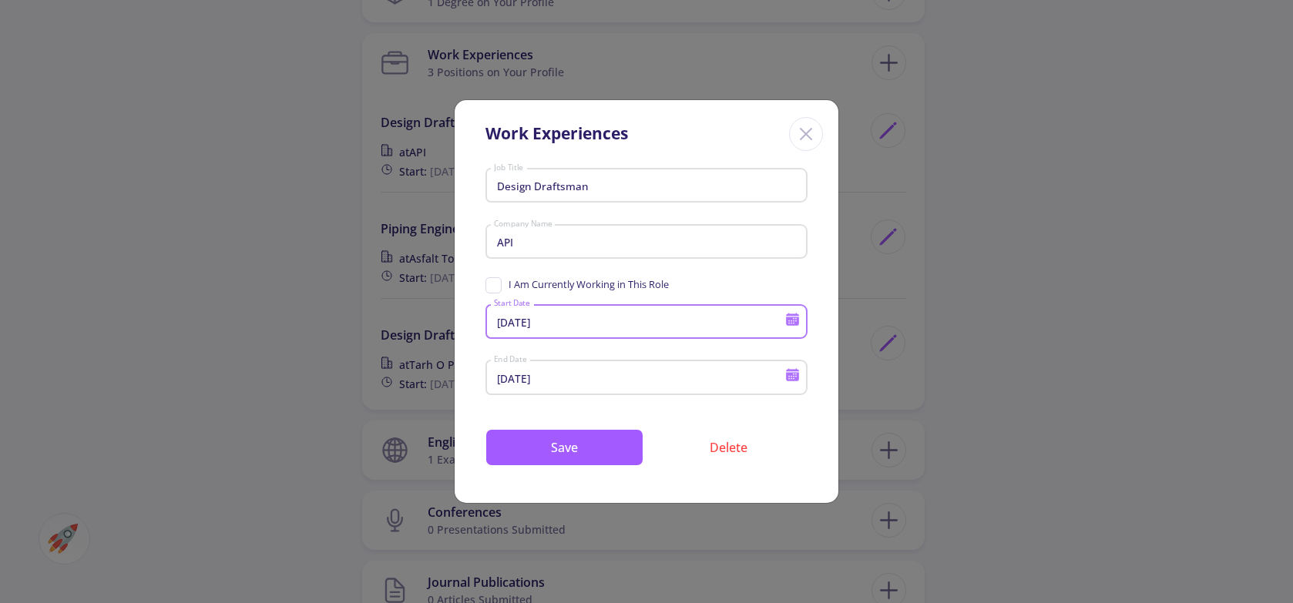
click at [791, 379] on icon at bounding box center [792, 377] width 13 height 8
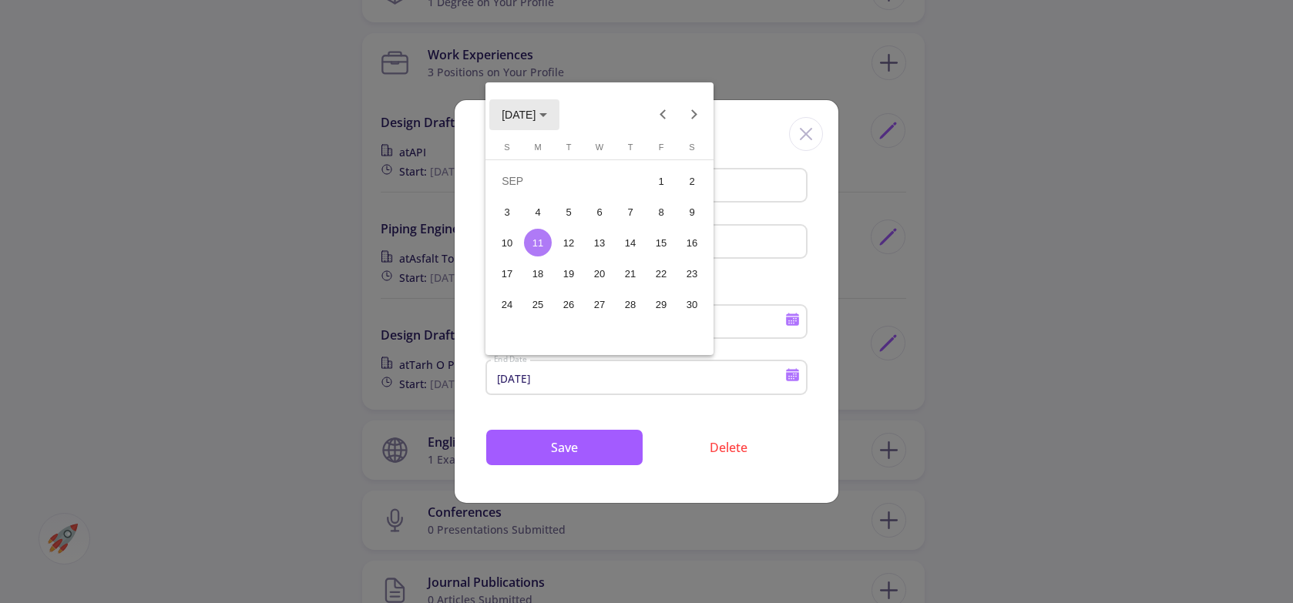
click at [547, 116] on icon "Choose month and year" at bounding box center [543, 115] width 8 height 4
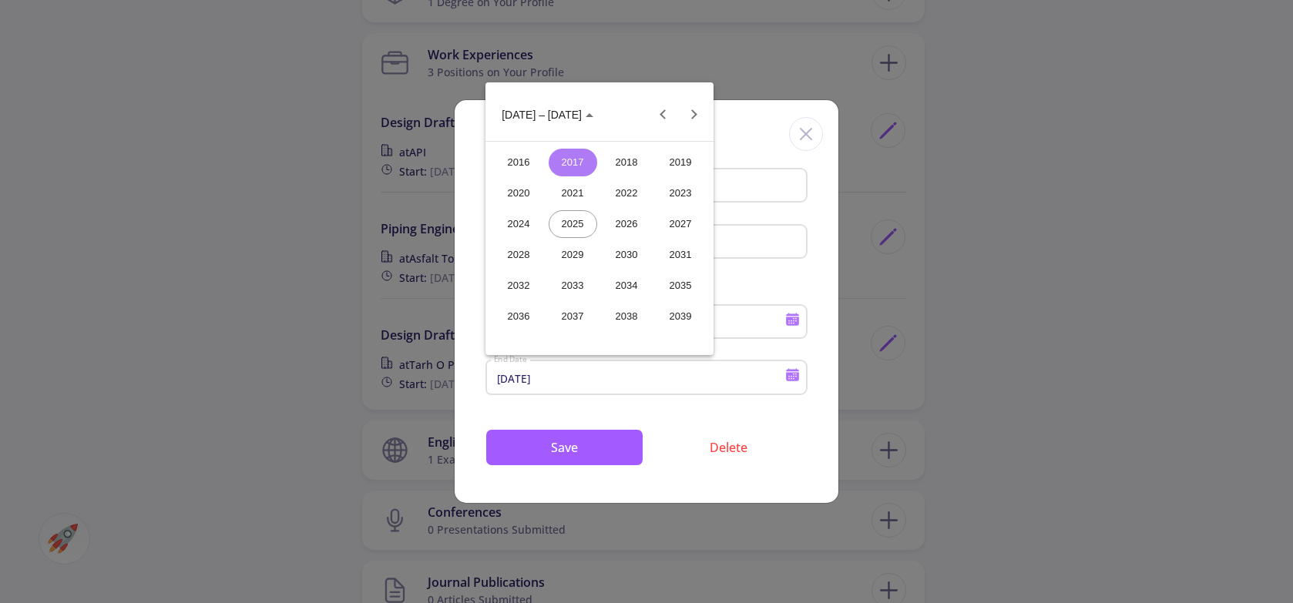
click at [629, 169] on div "2018" at bounding box center [626, 163] width 49 height 28
click at [518, 259] on div "SEP" at bounding box center [519, 255] width 49 height 28
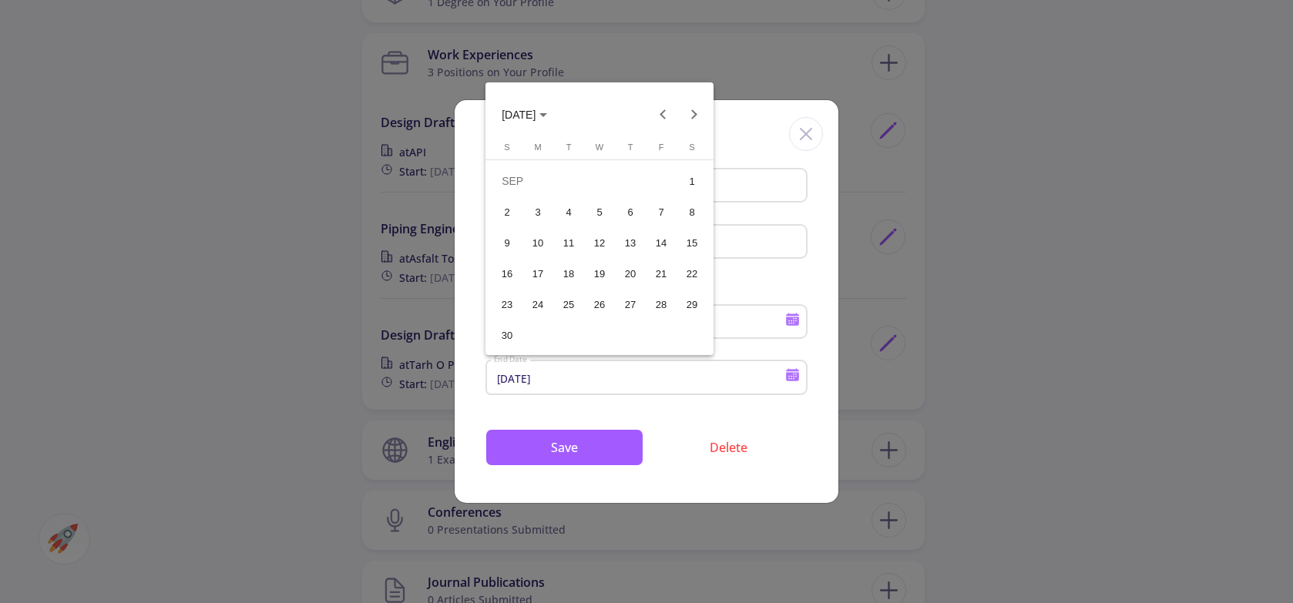
click at [528, 300] on div "24" at bounding box center [538, 304] width 28 height 28
type input "9/24/2018"
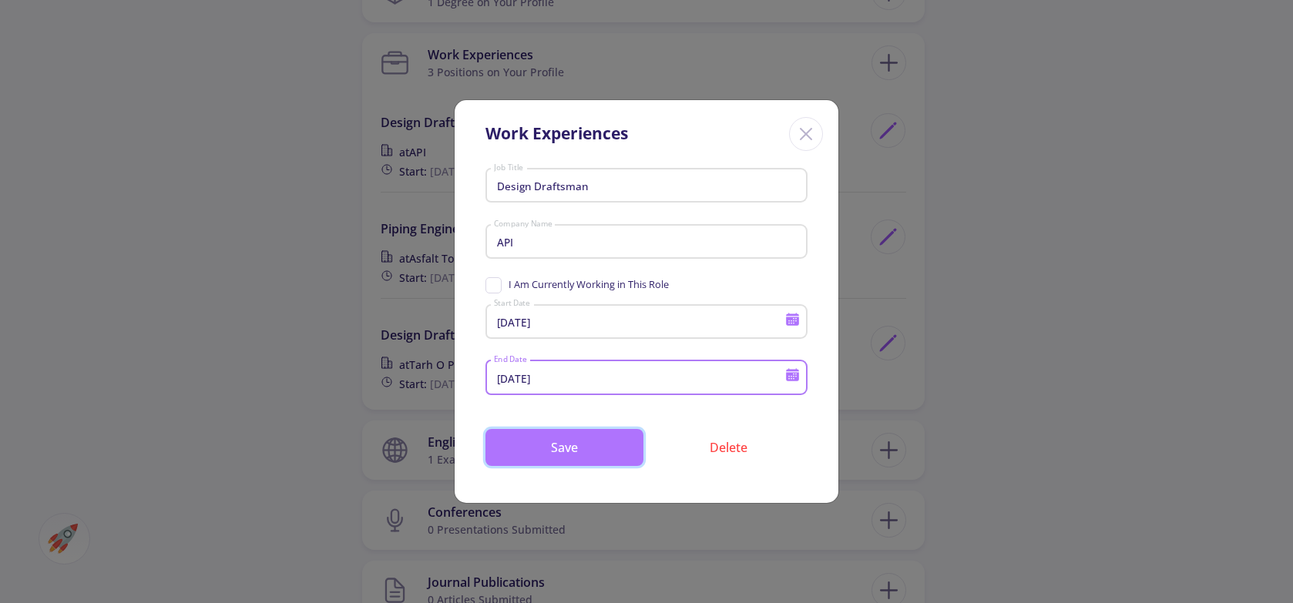
click at [582, 458] on button "Save" at bounding box center [564, 447] width 158 height 37
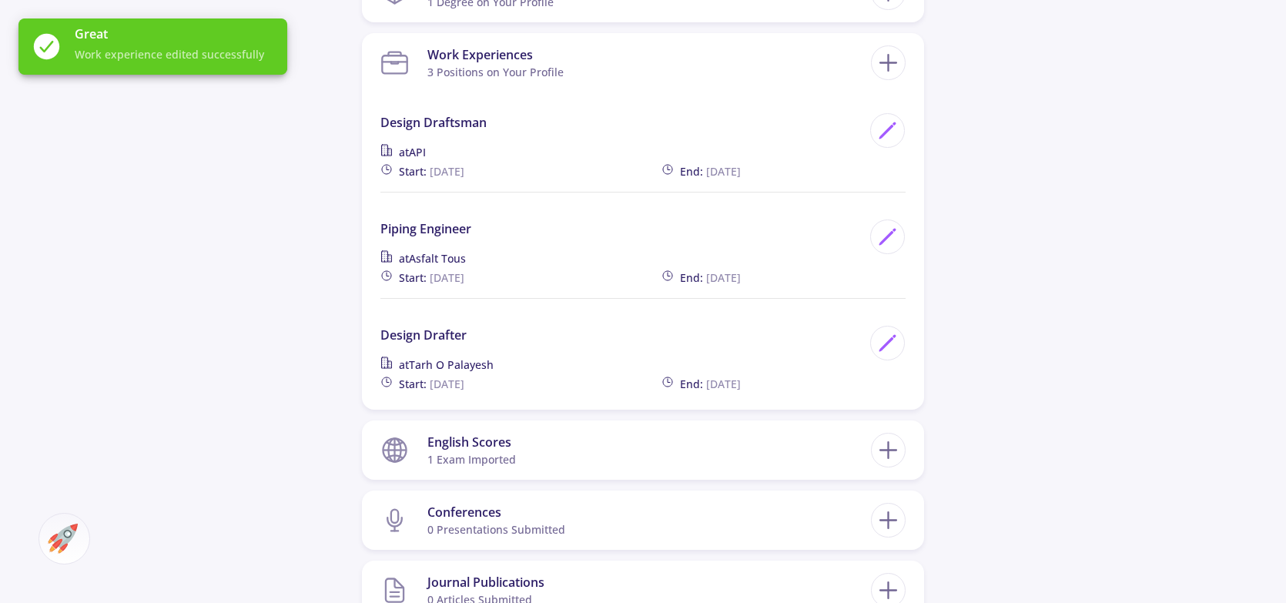
click at [1053, 315] on div "Hamidreza Aminidad Bsc Mechanical Engineering From Amirkabir University of Tech…" at bounding box center [643, 135] width 1286 height 1855
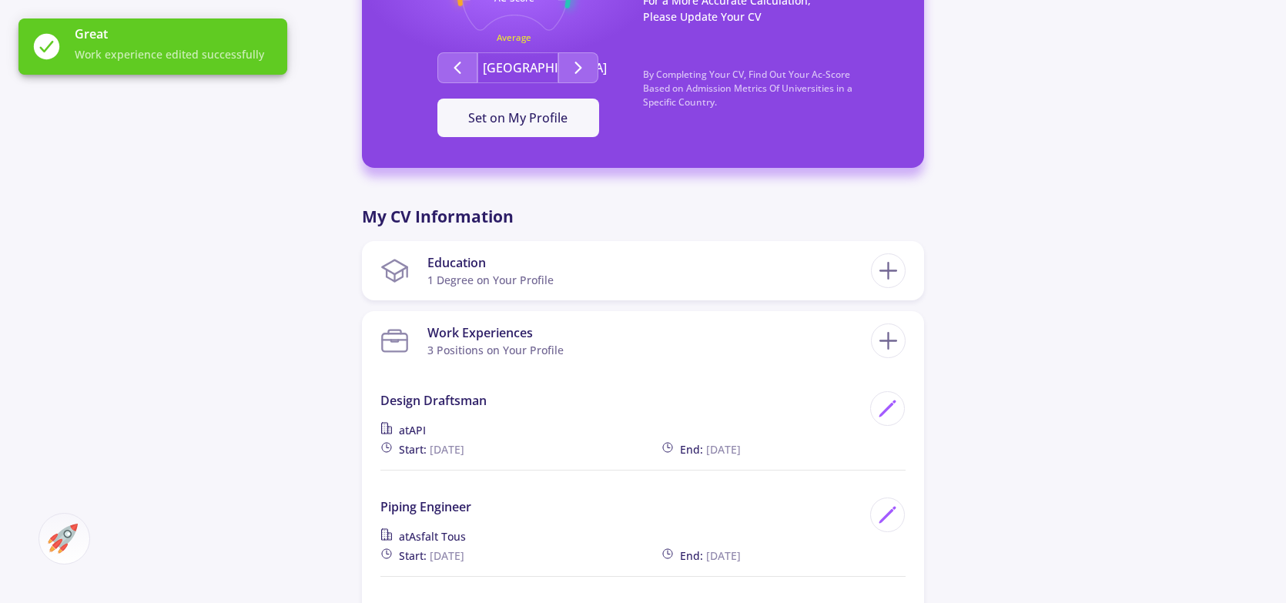
scroll to position [616, 0]
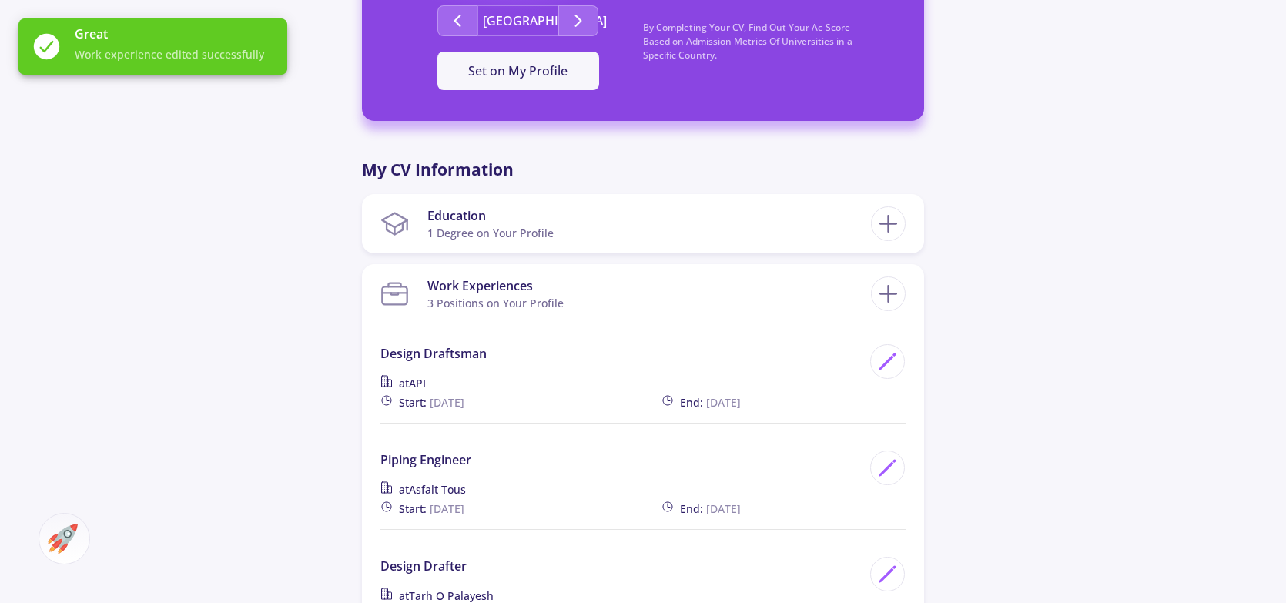
click at [215, 280] on div "Hamidreza Aminidad Bsc Mechanical Engineering From Amirkabir University of Tech…" at bounding box center [643, 366] width 1286 height 1855
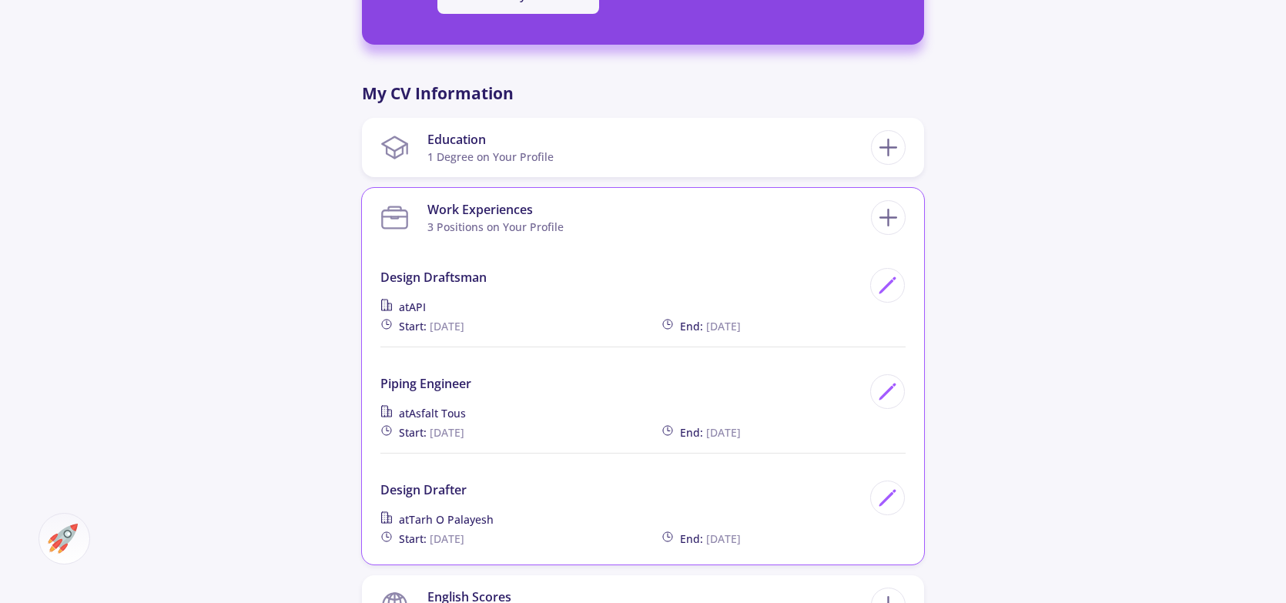
scroll to position [693, 0]
click at [884, 286] on icon at bounding box center [887, 284] width 21 height 21
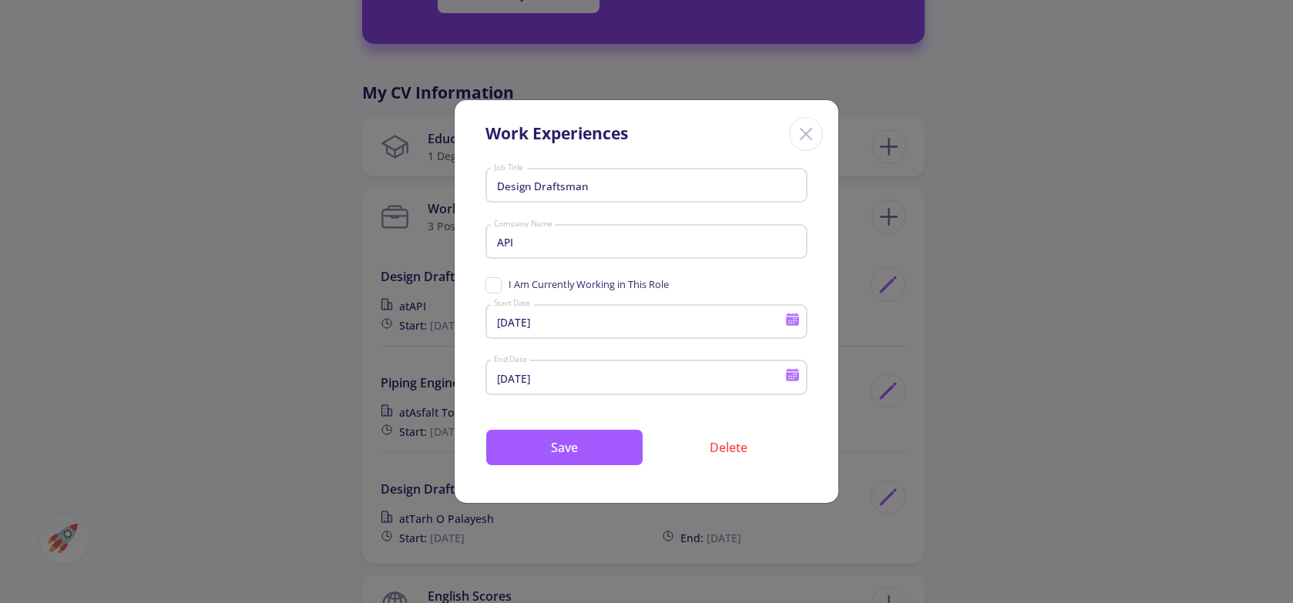
click at [788, 320] on icon at bounding box center [792, 321] width 13 height 8
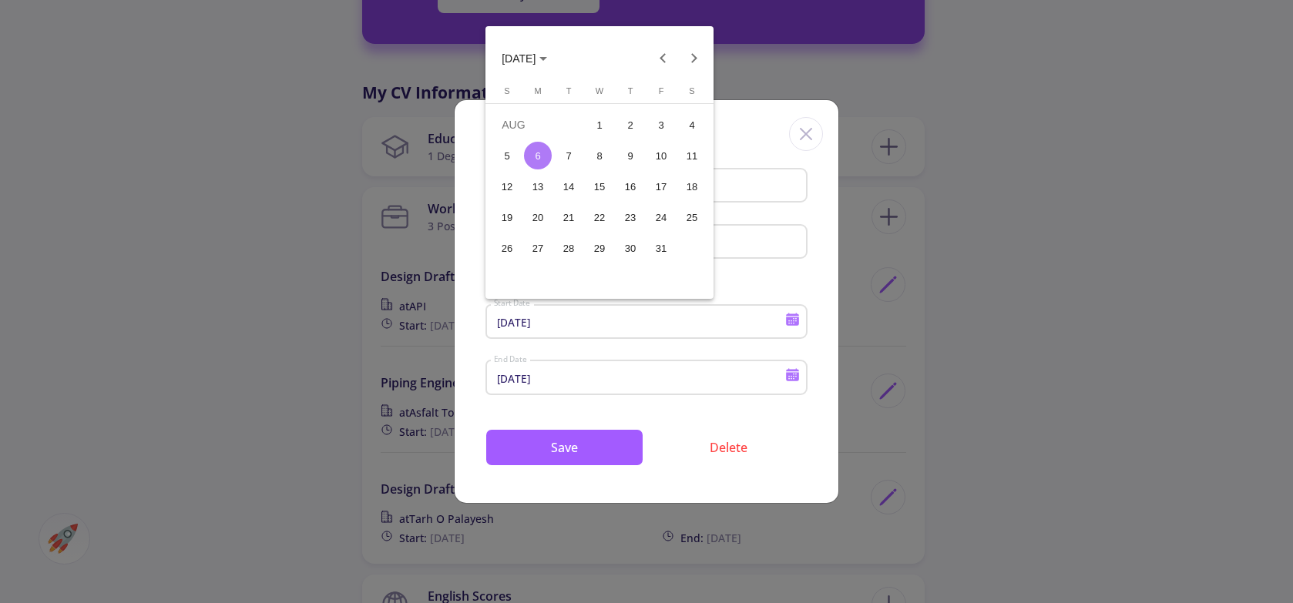
click at [609, 117] on div "1" at bounding box center [599, 125] width 28 height 28
type input "8/1/2018"
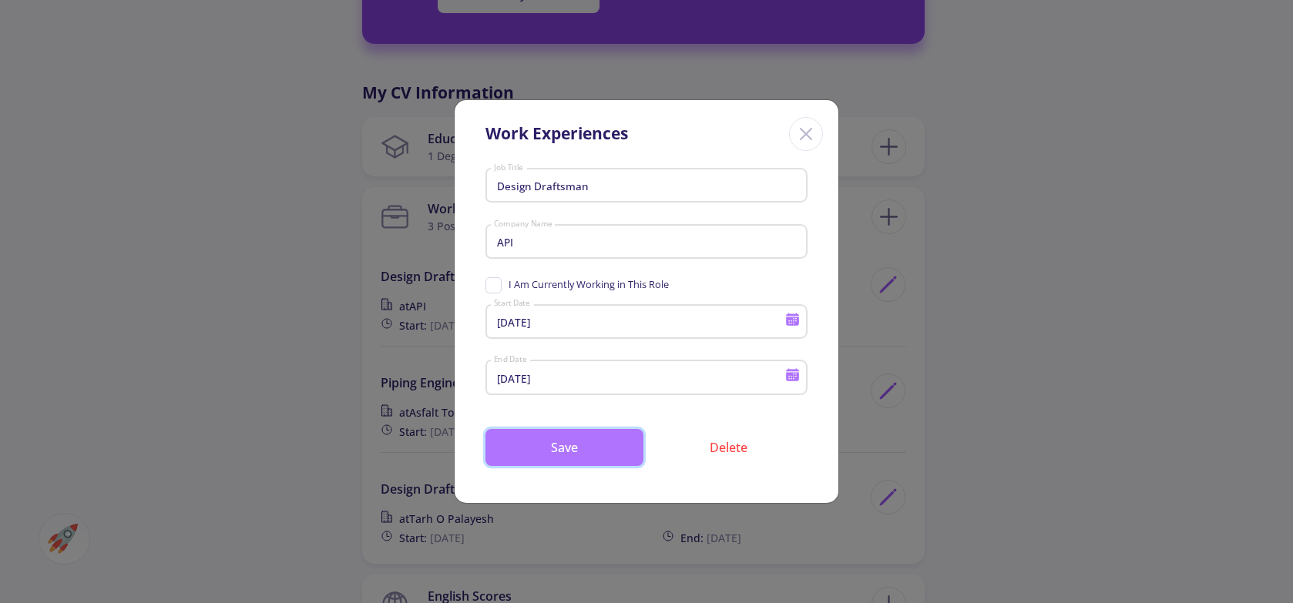
click at [601, 450] on button "Save" at bounding box center [564, 447] width 158 height 37
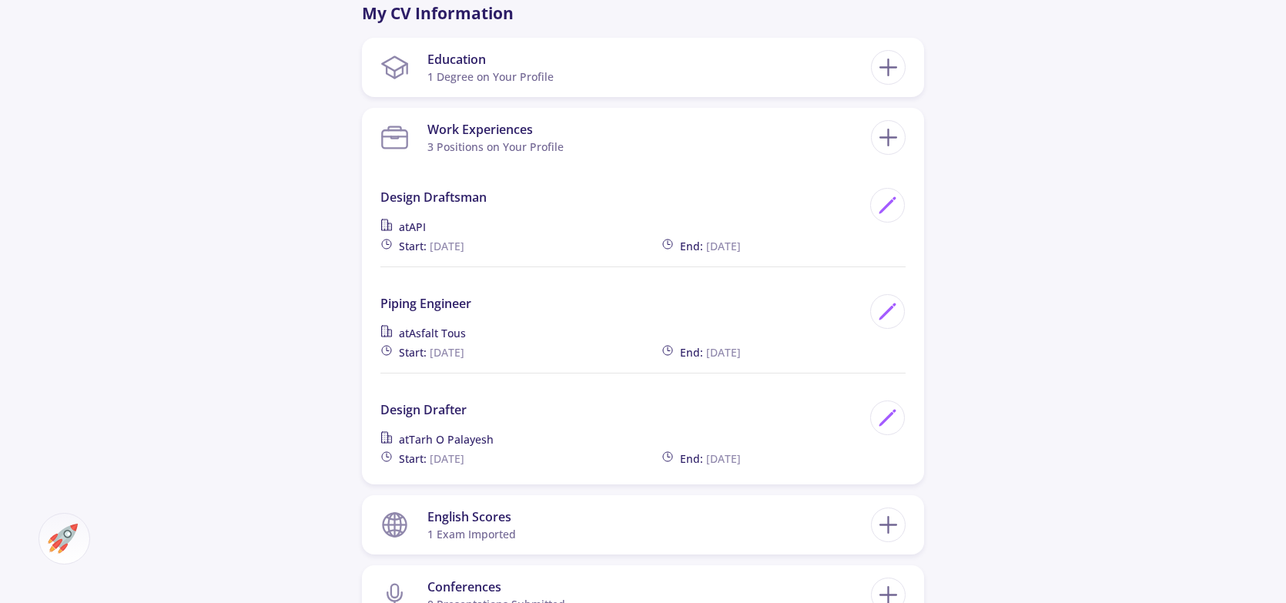
scroll to position [770, 0]
click at [707, 47] on section "Education 1 Degree on Your Profile" at bounding box center [626, 69] width 491 height 47
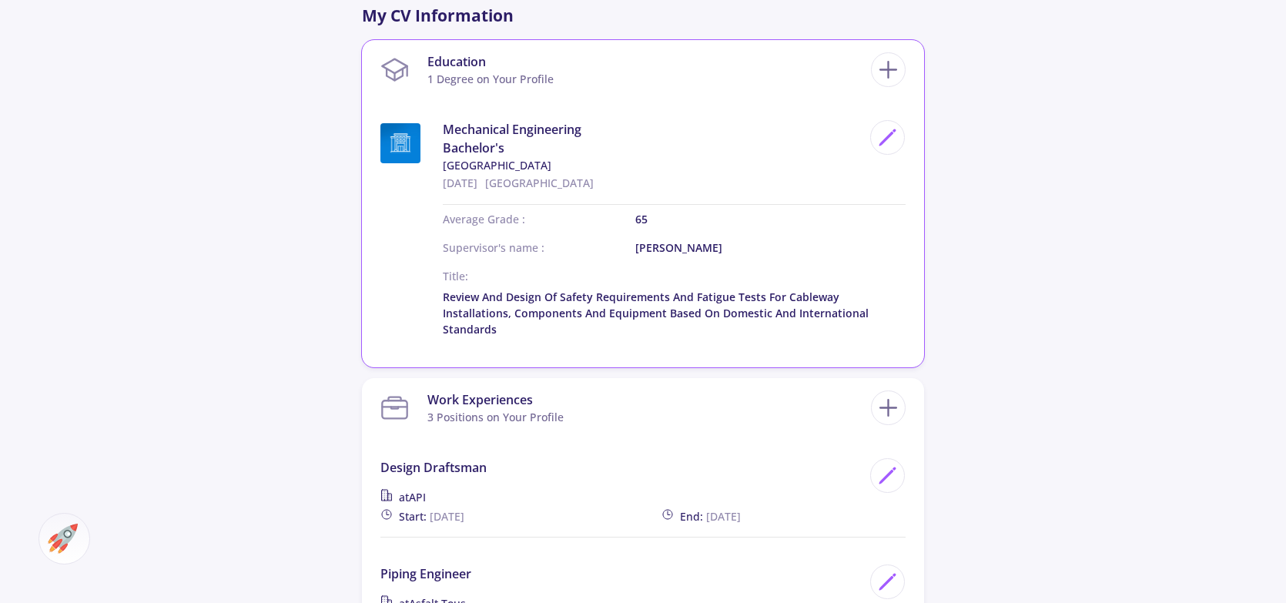
click at [707, 47] on section "Education 1 Degree on Your Profile" at bounding box center [626, 69] width 491 height 47
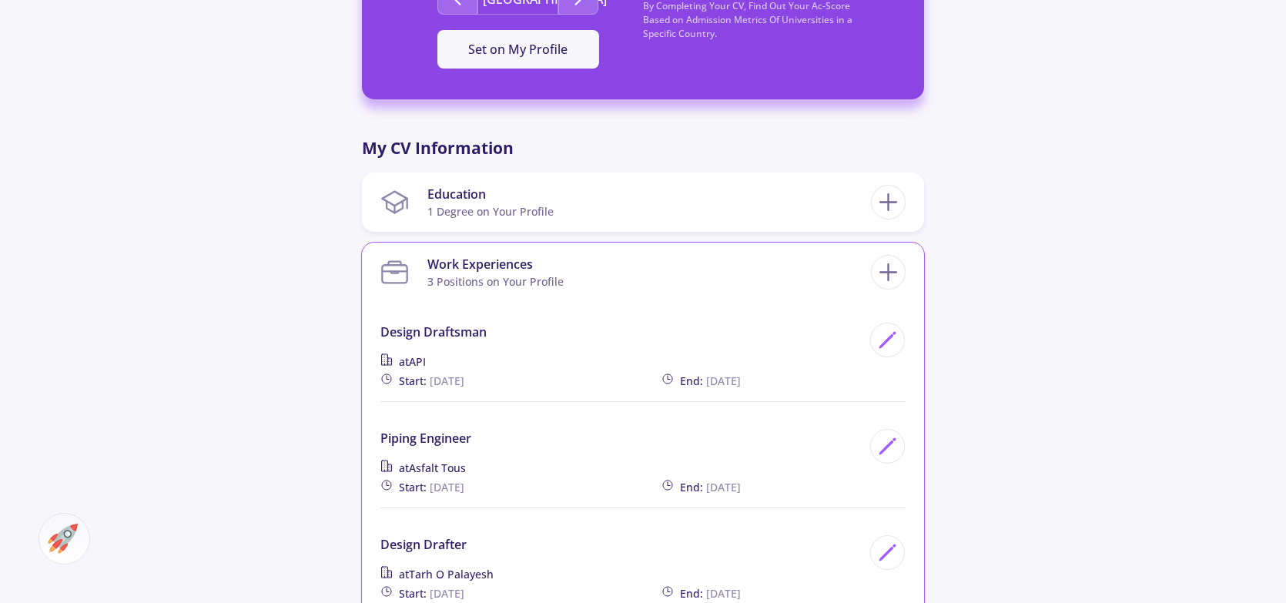
scroll to position [693, 0]
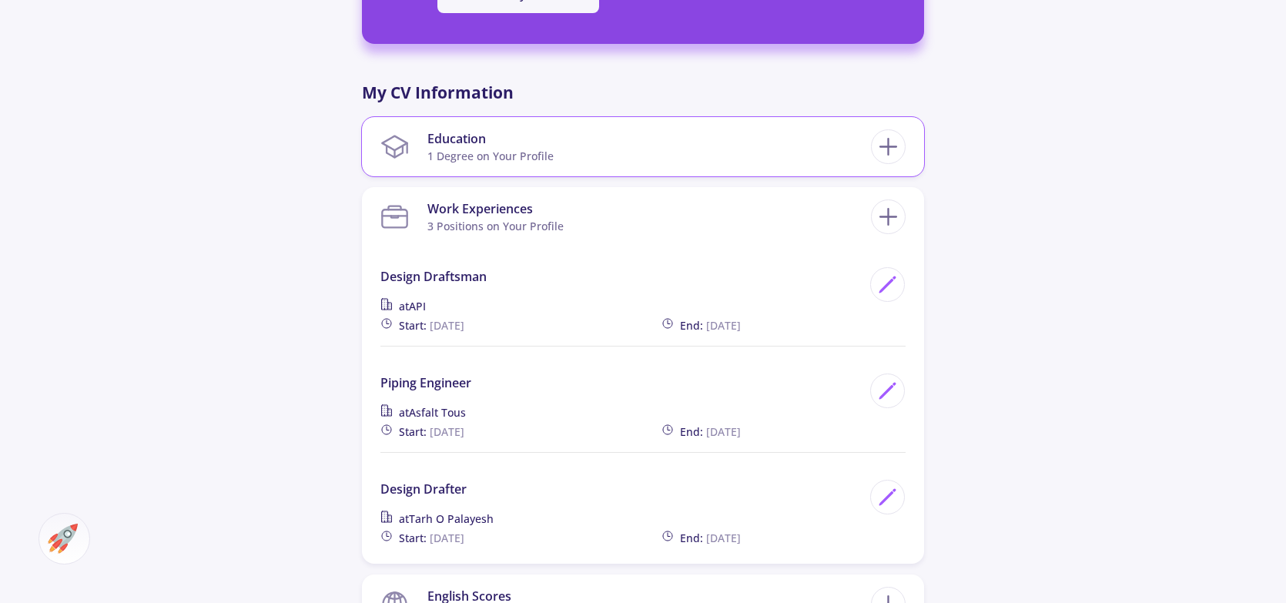
click at [565, 141] on section "Education 1 Degree on Your Profile" at bounding box center [626, 146] width 491 height 47
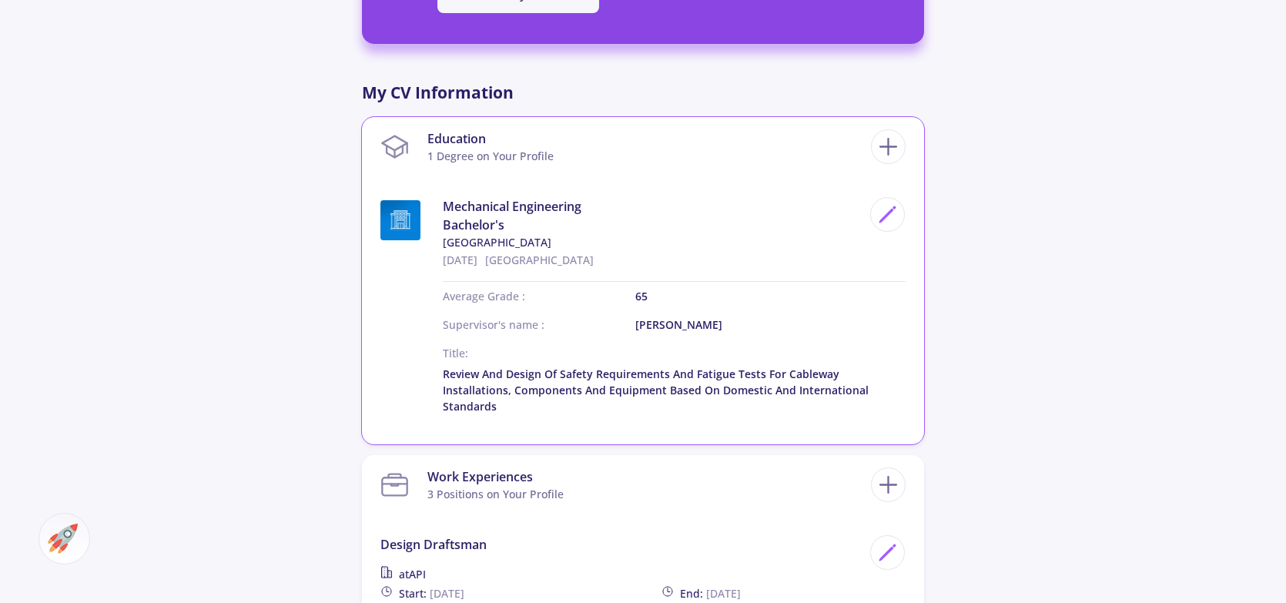
click at [565, 141] on section "Education 1 Degree on Your Profile" at bounding box center [626, 146] width 491 height 47
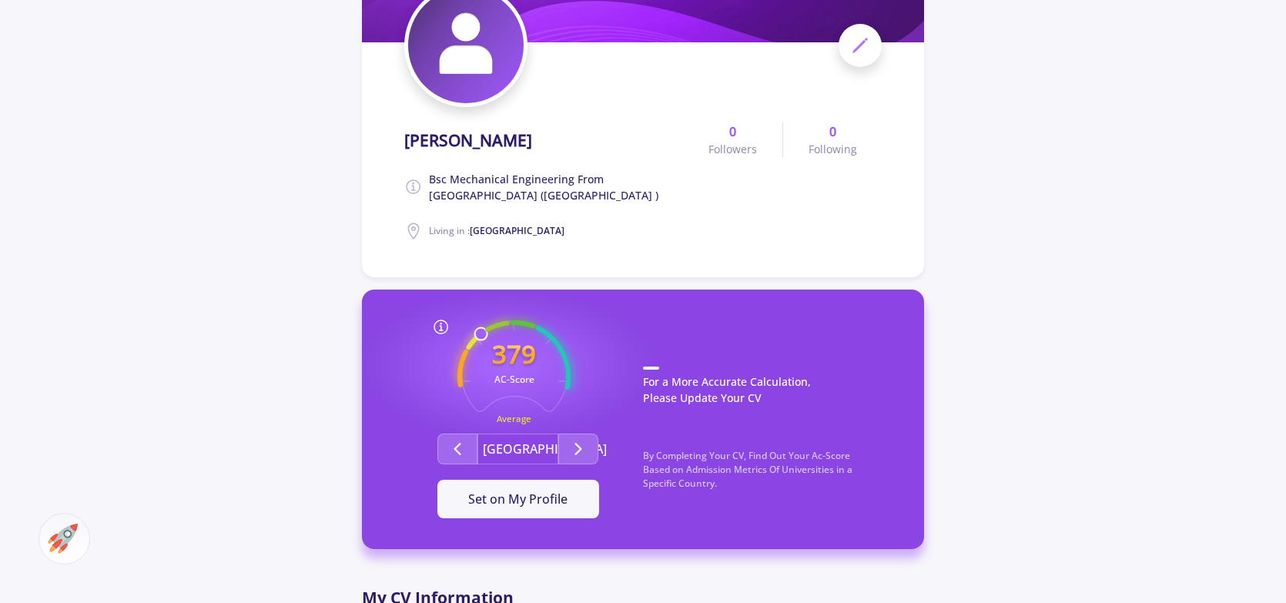
scroll to position [0, 0]
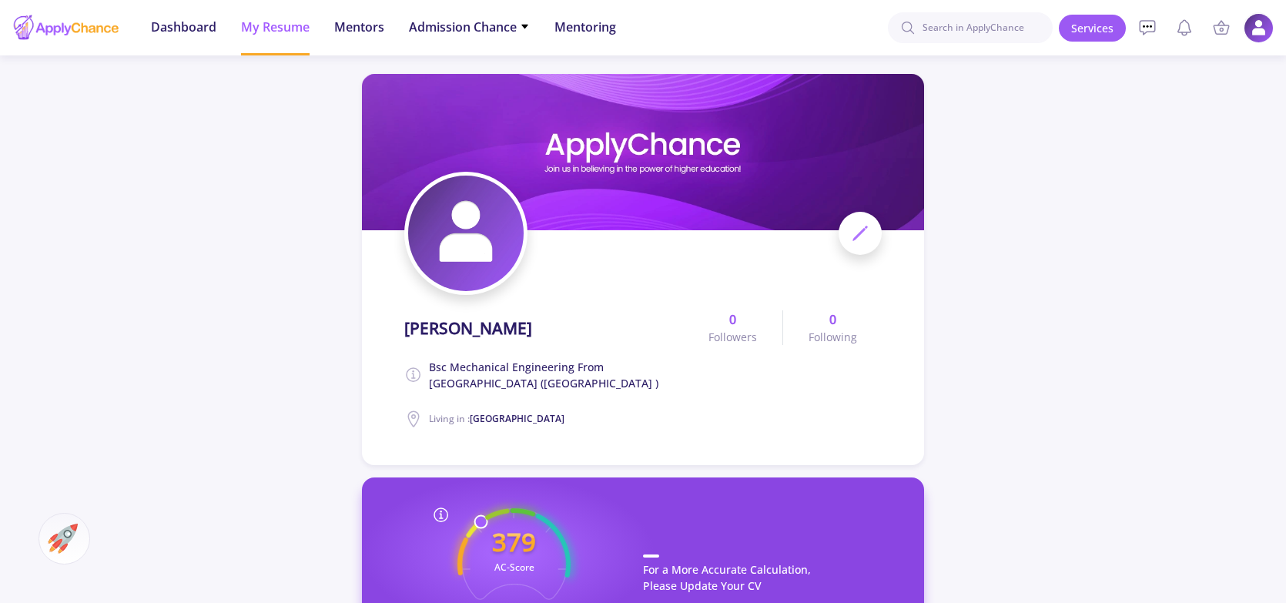
click at [1255, 29] on img at bounding box center [1259, 28] width 30 height 30
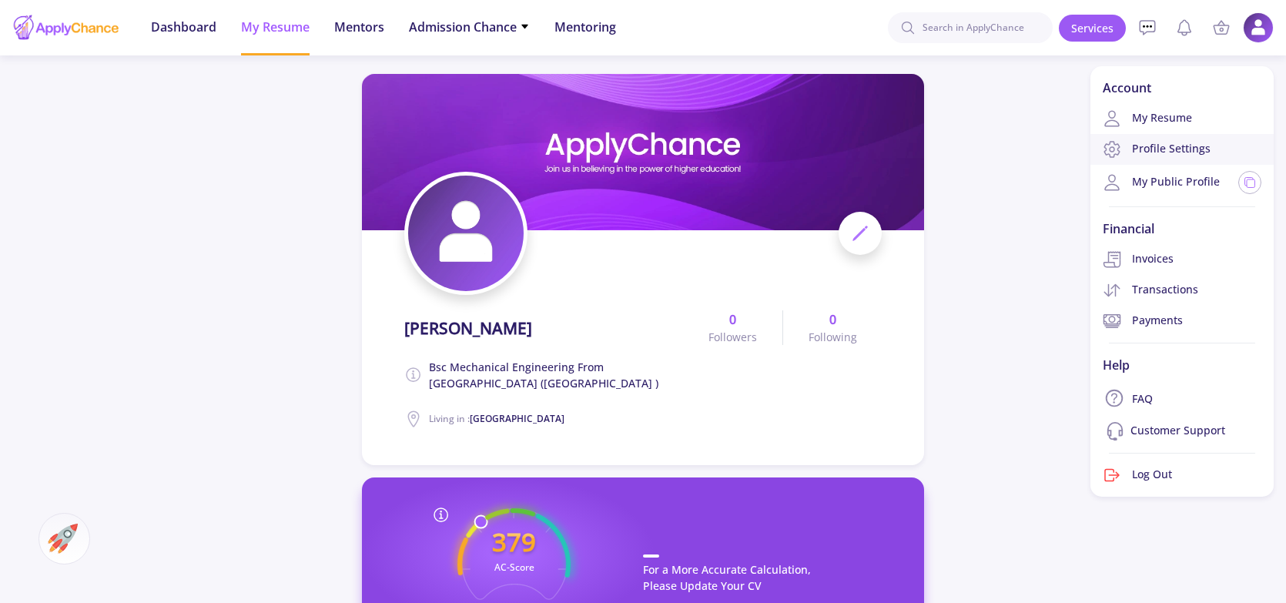
click at [1159, 158] on link "Profile Settings" at bounding box center [1182, 149] width 183 height 31
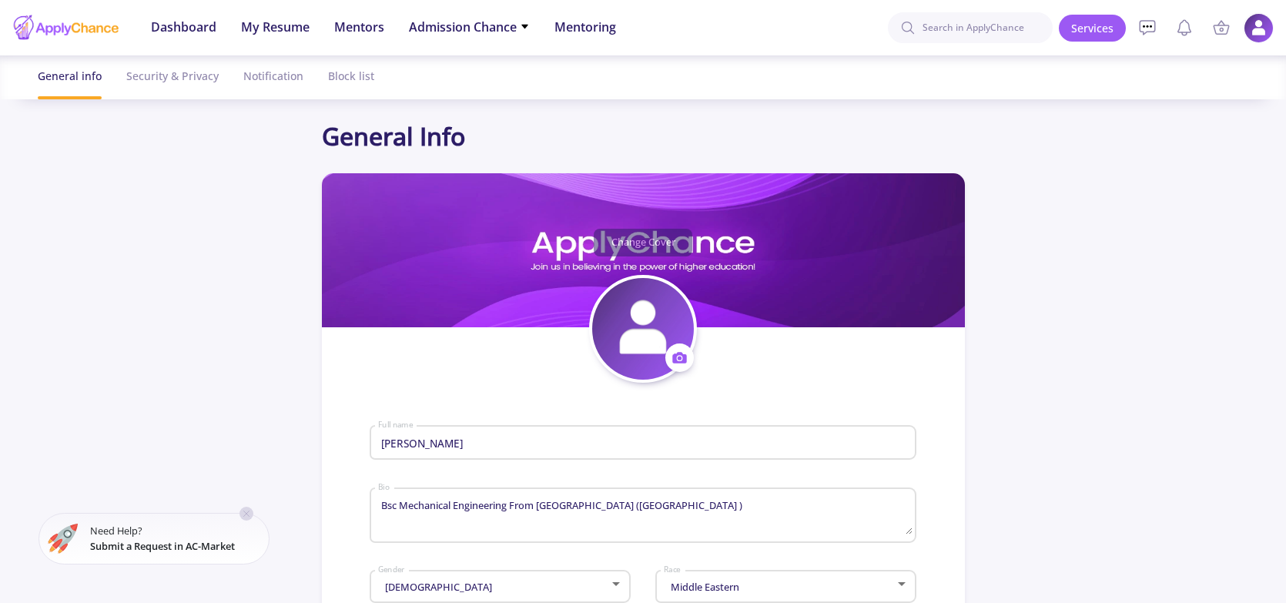
click at [1249, 36] on img at bounding box center [1259, 28] width 30 height 30
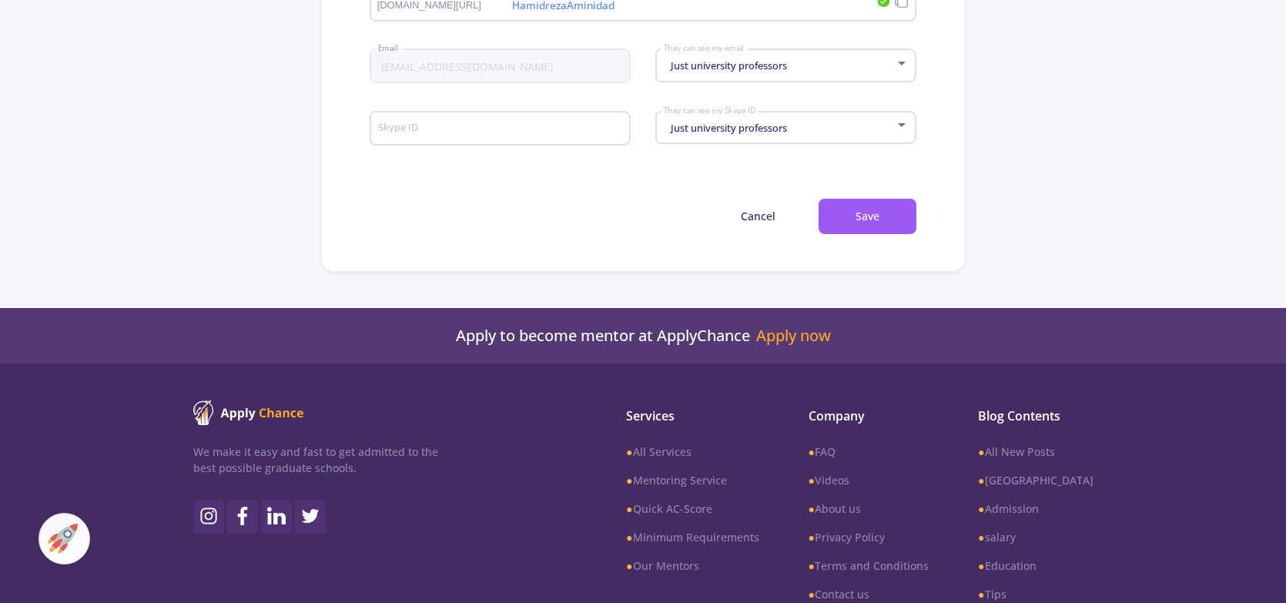
scroll to position [893, 0]
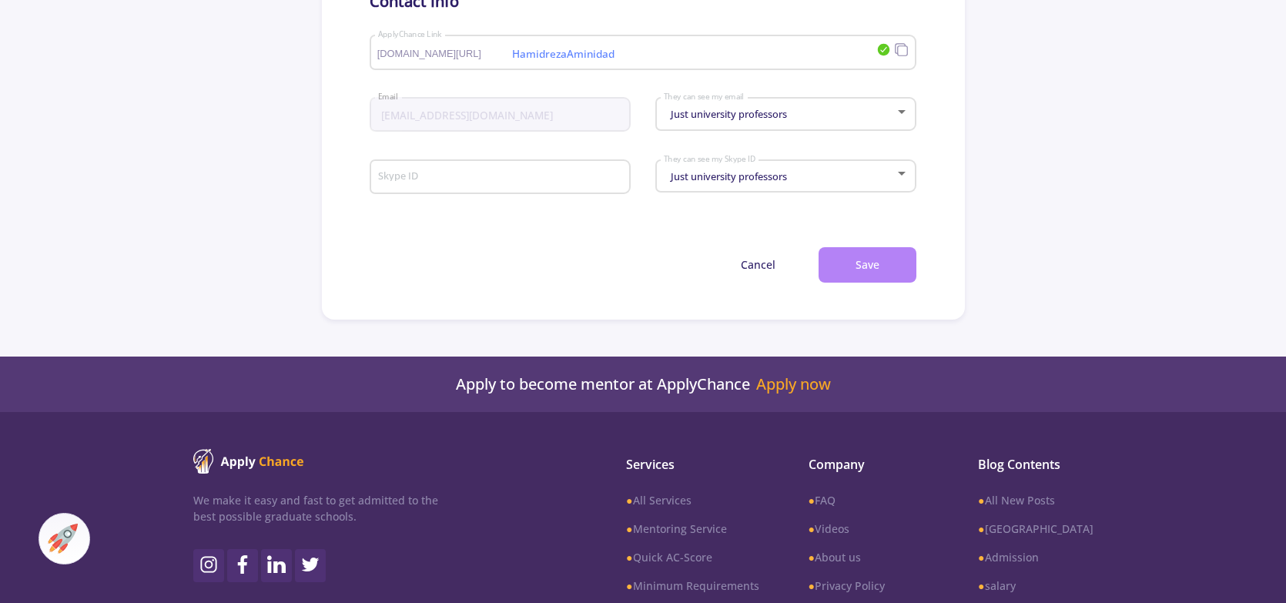
click at [890, 264] on button "Save" at bounding box center [868, 265] width 98 height 36
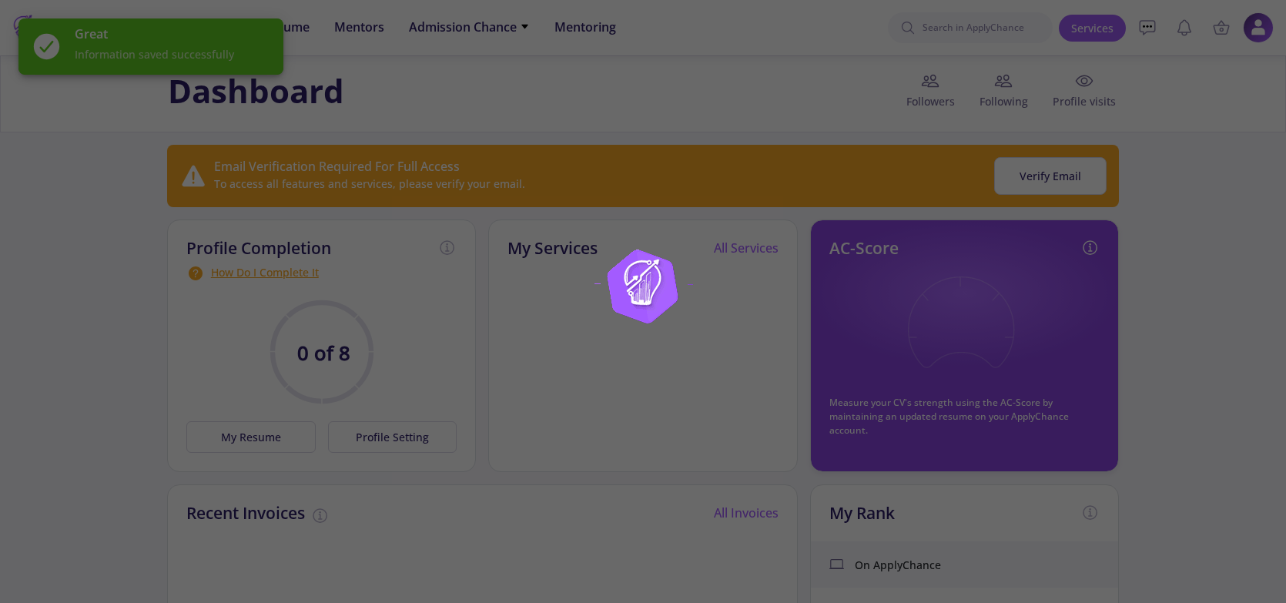
click at [637, 92] on div at bounding box center [643, 301] width 1286 height 603
